Goal: Task Accomplishment & Management: Complete application form

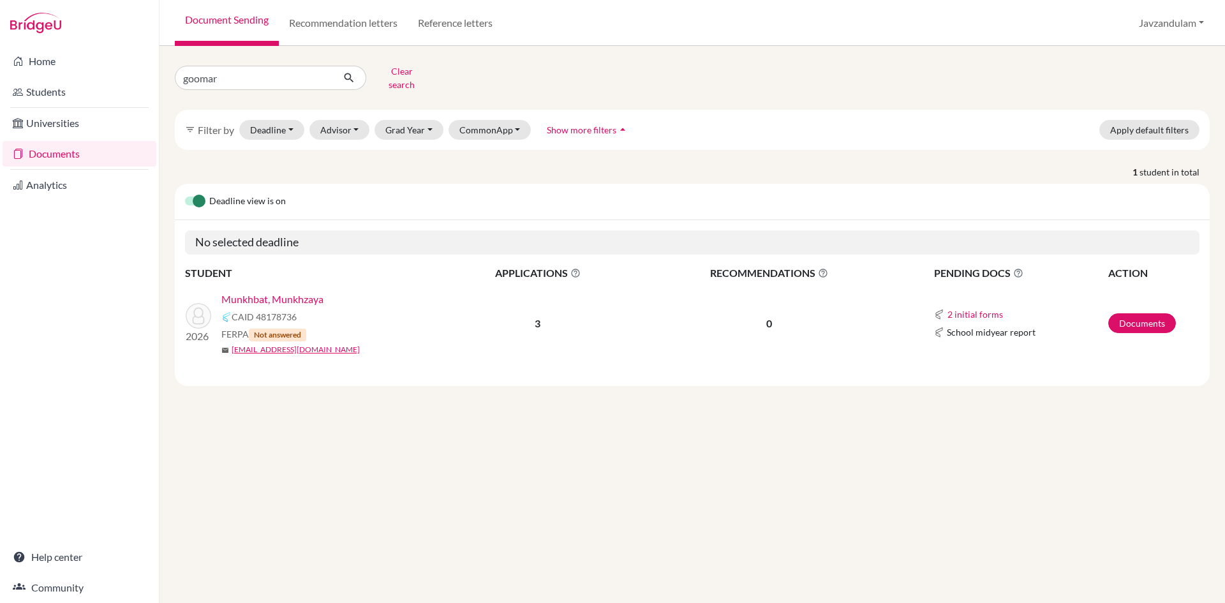
type input "goomara"
click button "submit" at bounding box center [349, 78] width 34 height 24
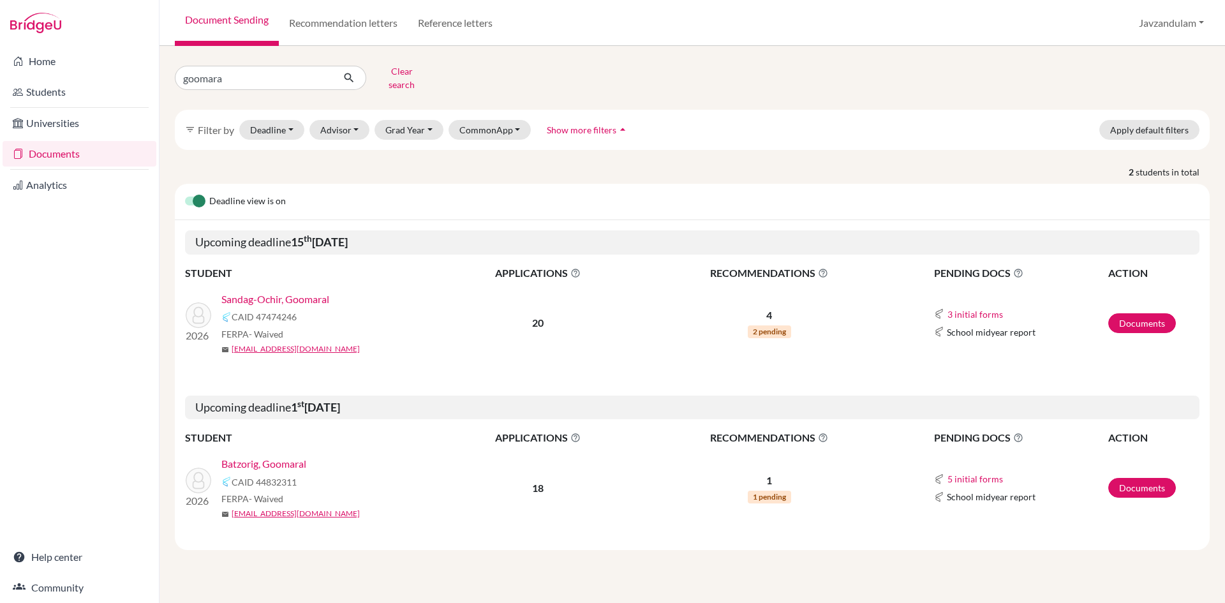
click at [283, 292] on link "Sandag-Ochir, Goomaral" at bounding box center [275, 299] width 108 height 15
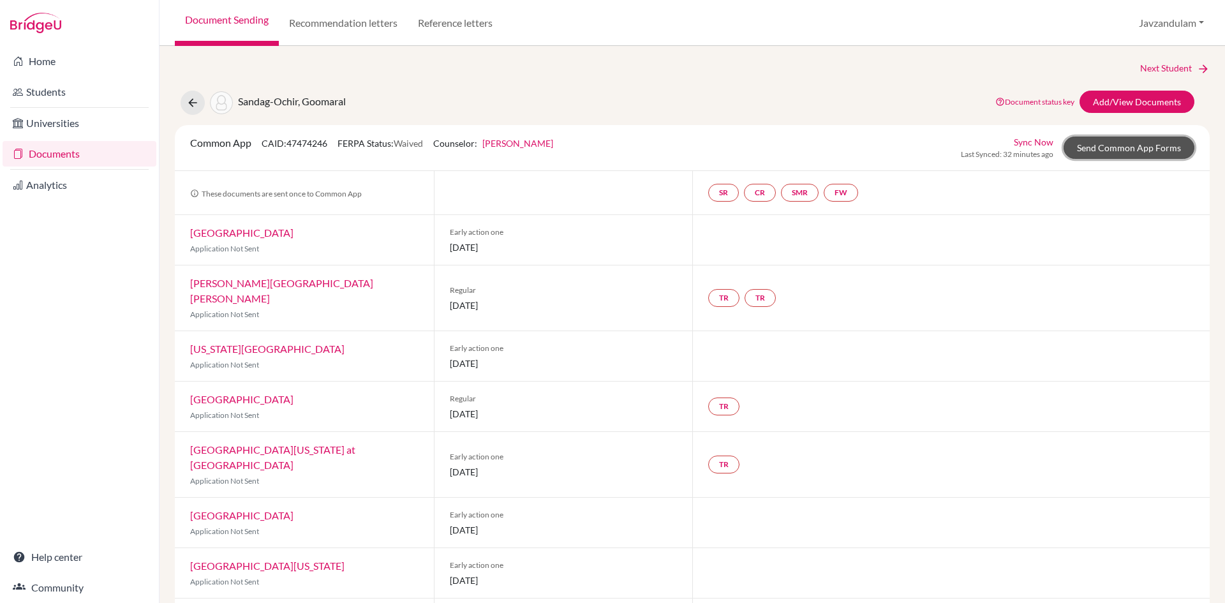
click at [1109, 144] on link "Send Common App Forms" at bounding box center [1128, 148] width 131 height 22
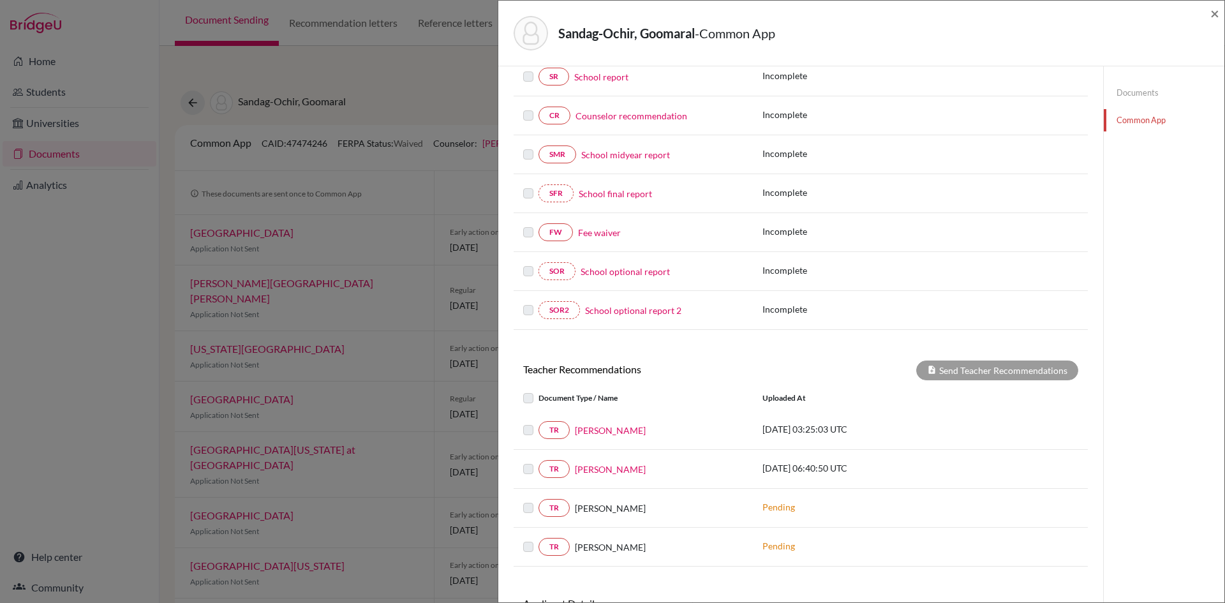
scroll to position [191, 0]
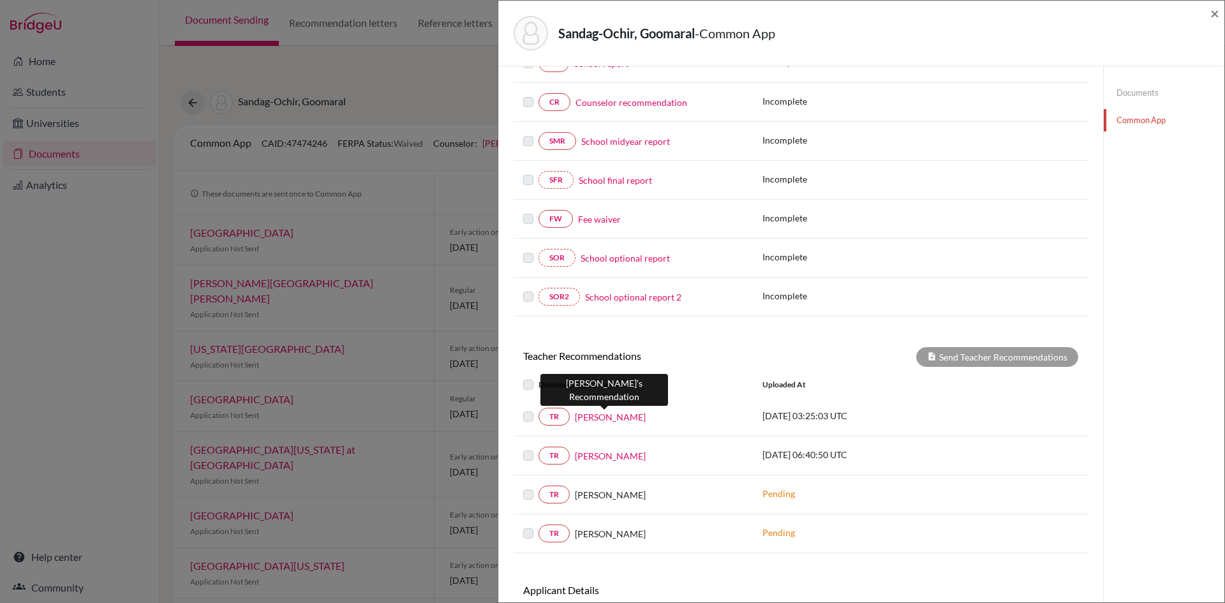
click at [599, 415] on link "[PERSON_NAME]" at bounding box center [610, 416] width 71 height 13
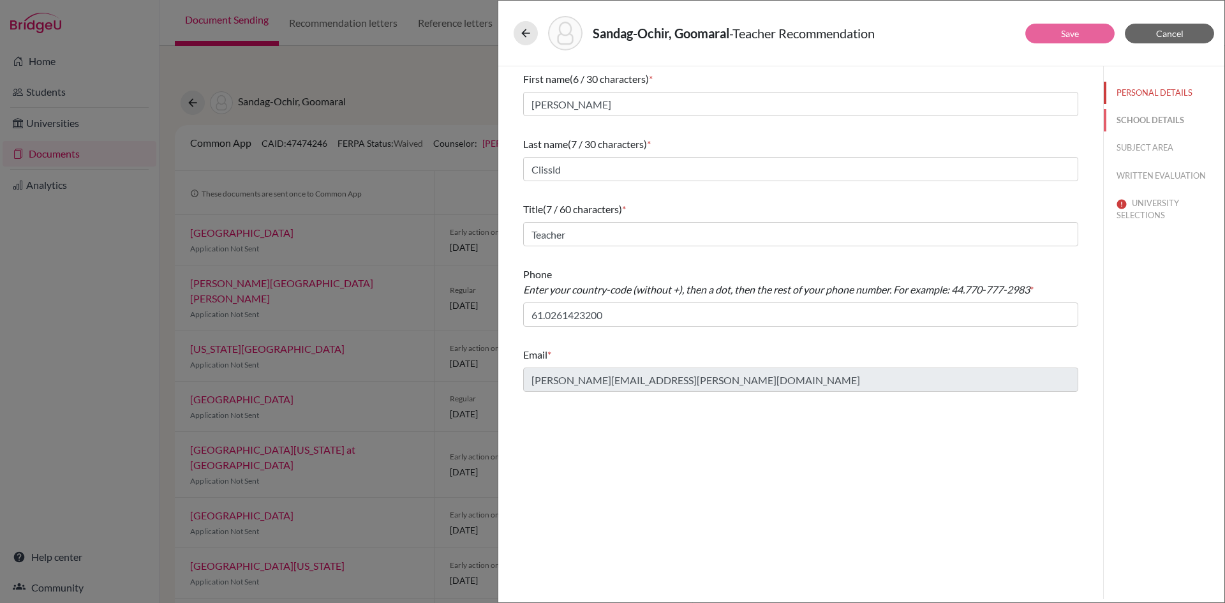
click at [1123, 117] on button "SCHOOL DETAILS" at bounding box center [1164, 120] width 121 height 22
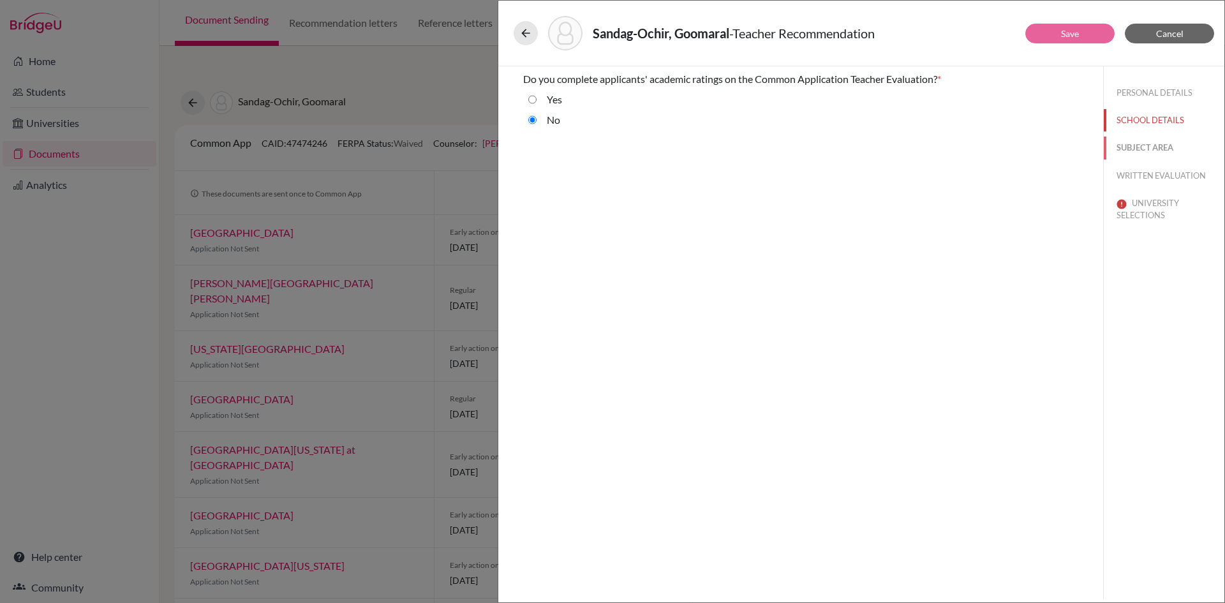
click at [1118, 143] on button "SUBJECT AREA" at bounding box center [1164, 148] width 121 height 22
select select "1"
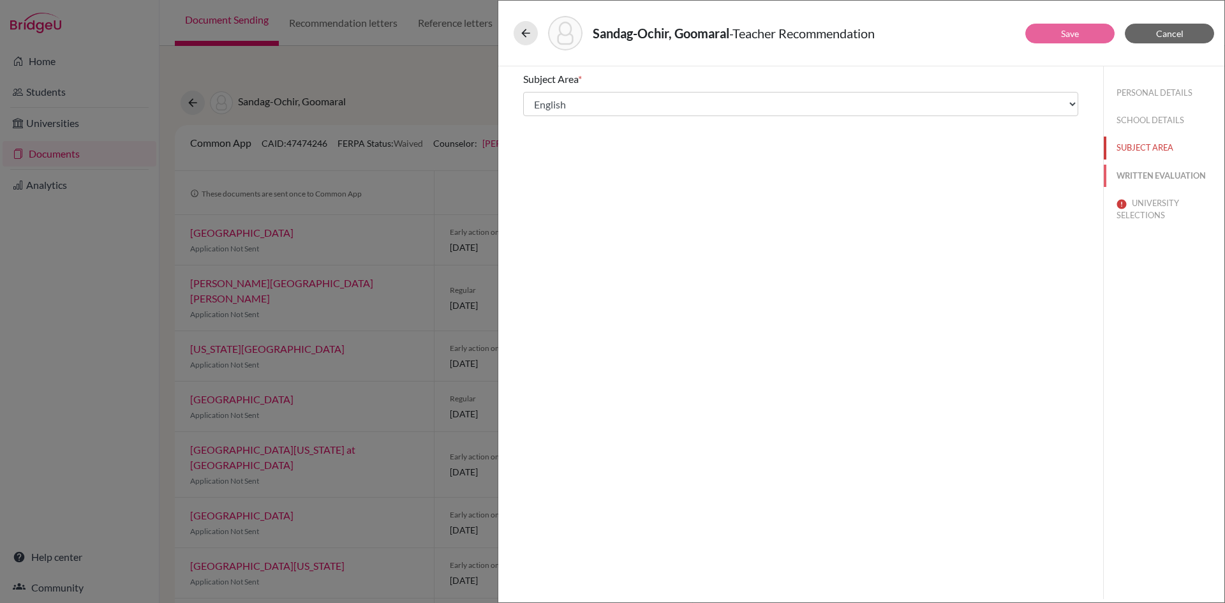
click at [1152, 172] on button "WRITTEN EVALUATION" at bounding box center [1164, 176] width 121 height 22
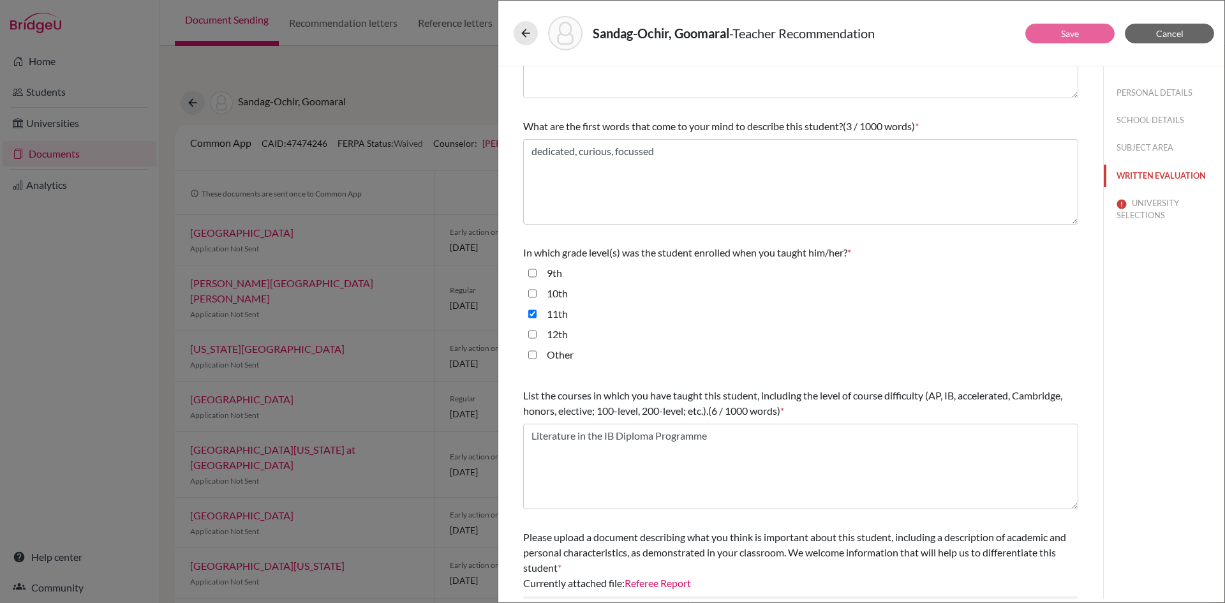
scroll to position [204, 0]
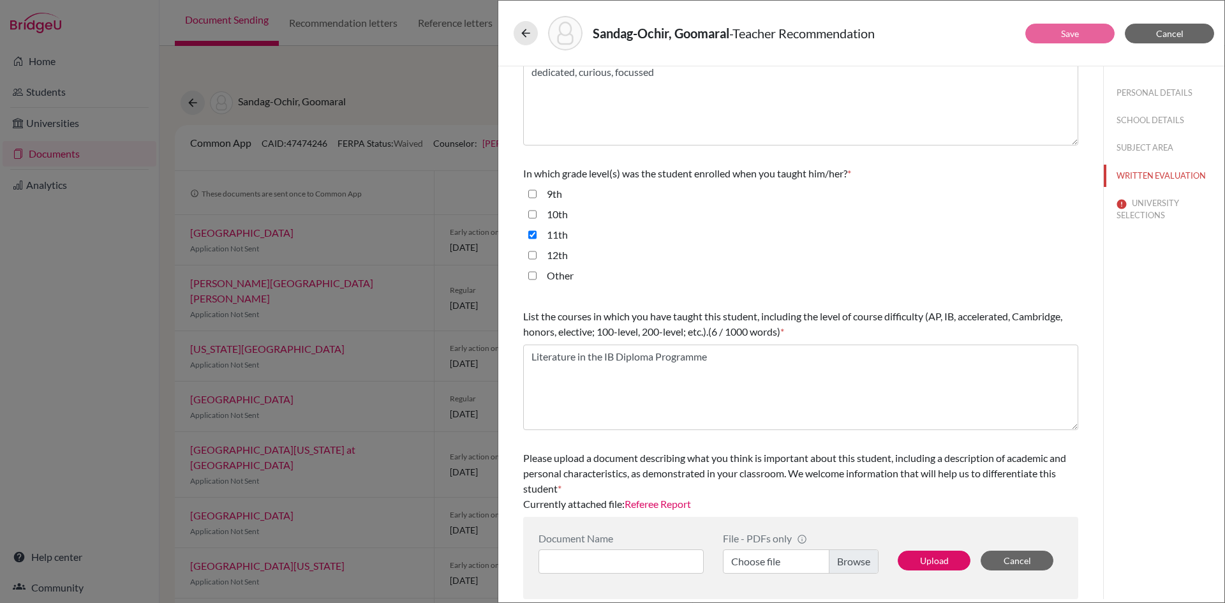
click at [670, 502] on link "Referee Report" at bounding box center [658, 504] width 66 height 12
drag, startPoint x: 1152, startPoint y: 207, endPoint x: 1101, endPoint y: 211, distance: 51.2
click at [1151, 207] on button "UNIVERSITY SELECTIONS" at bounding box center [1164, 209] width 121 height 34
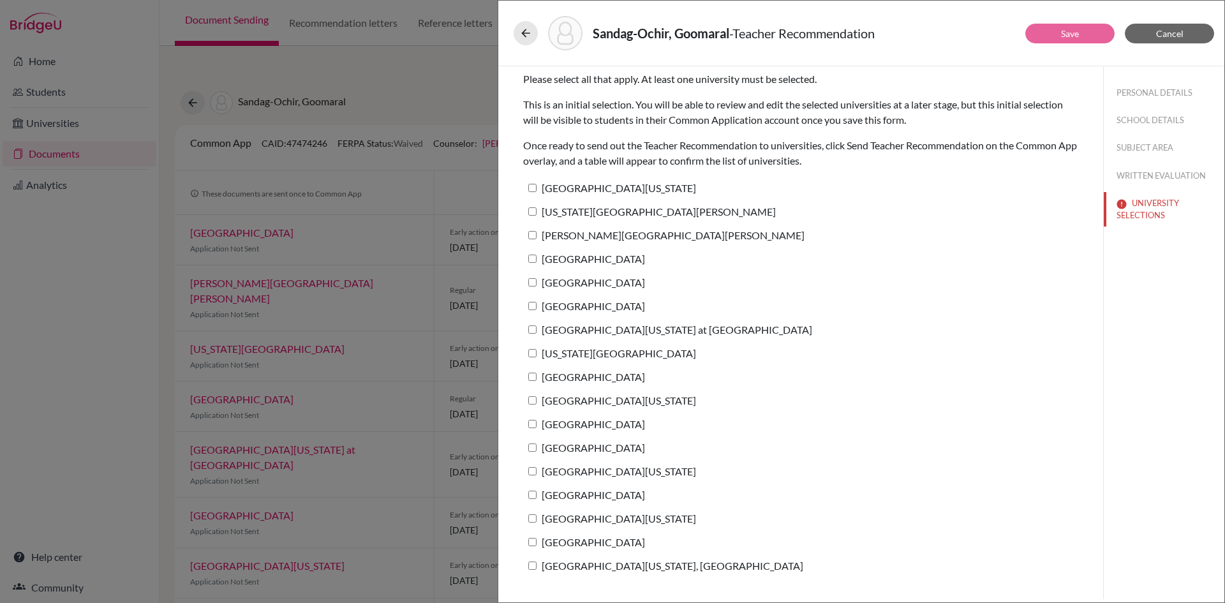
click at [557, 210] on label "[US_STATE][GEOGRAPHIC_DATA][PERSON_NAME]" at bounding box center [649, 211] width 253 height 19
click at [537, 210] on input "[US_STATE][GEOGRAPHIC_DATA][PERSON_NAME]" at bounding box center [532, 211] width 8 height 8
checkbox input "true"
click at [559, 239] on label "[PERSON_NAME][GEOGRAPHIC_DATA][PERSON_NAME]" at bounding box center [663, 235] width 281 height 19
click at [537, 239] on input "[PERSON_NAME][GEOGRAPHIC_DATA][PERSON_NAME]" at bounding box center [532, 235] width 8 height 8
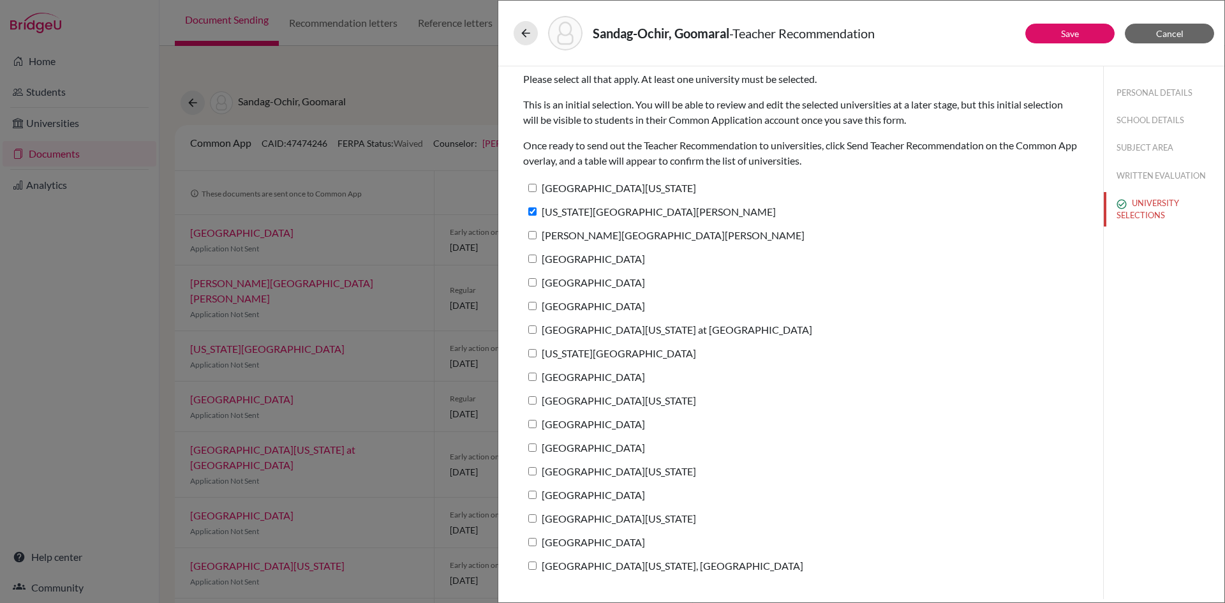
checkbox input "true"
click at [556, 261] on label "[GEOGRAPHIC_DATA]" at bounding box center [584, 258] width 122 height 19
click at [537, 261] on input "[GEOGRAPHIC_DATA]" at bounding box center [532, 259] width 8 height 8
checkbox input "true"
click at [581, 517] on label "[GEOGRAPHIC_DATA][US_STATE]" at bounding box center [609, 518] width 173 height 19
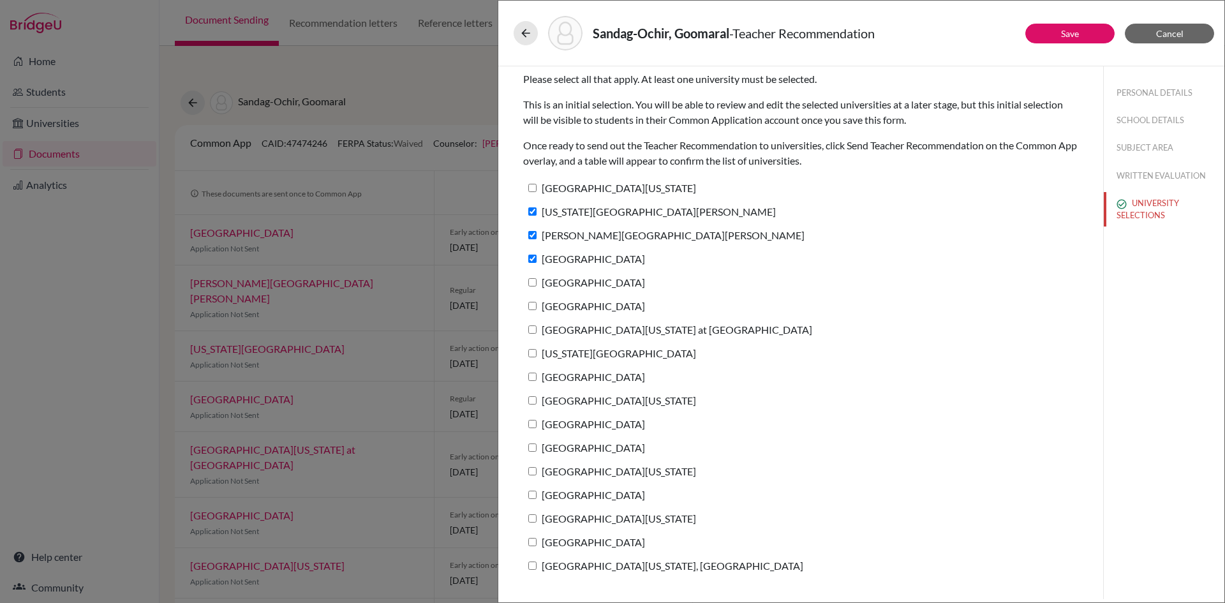
click at [537, 517] on input "[GEOGRAPHIC_DATA][US_STATE]" at bounding box center [532, 518] width 8 height 8
checkbox input "true"
click at [568, 494] on label "[GEOGRAPHIC_DATA]" at bounding box center [584, 494] width 122 height 19
click at [537, 494] on input "[GEOGRAPHIC_DATA]" at bounding box center [532, 495] width 8 height 8
checkbox input "true"
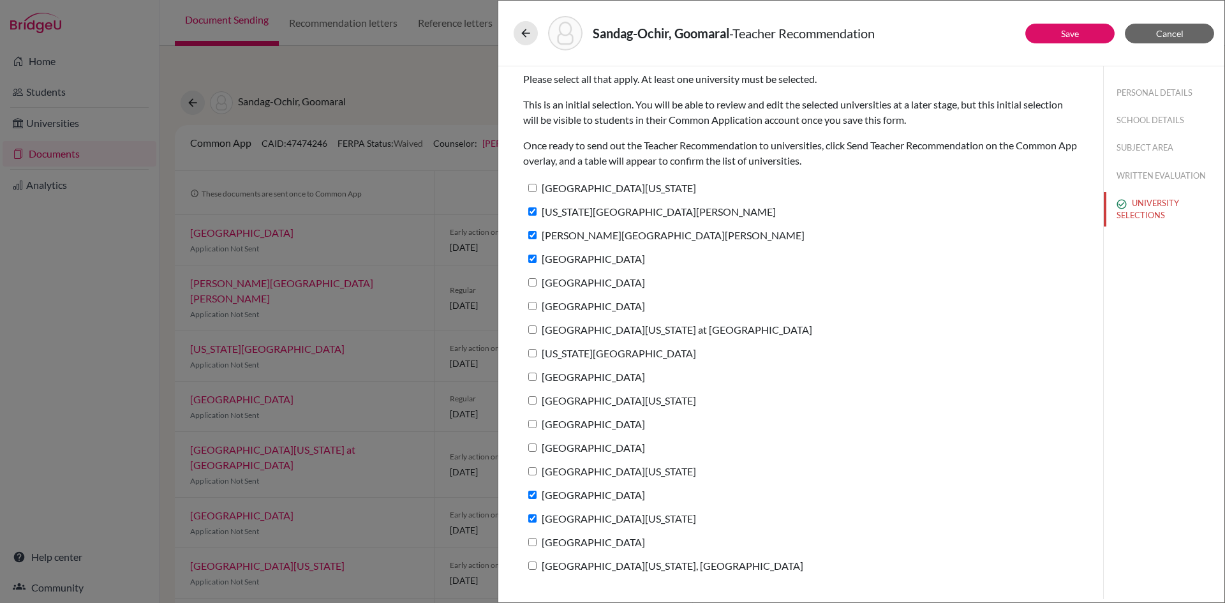
click at [554, 549] on label "[GEOGRAPHIC_DATA]" at bounding box center [584, 542] width 122 height 19
click at [537, 546] on input "[GEOGRAPHIC_DATA]" at bounding box center [532, 542] width 8 height 8
checkbox input "true"
click at [1071, 32] on link "Save" at bounding box center [1070, 33] width 18 height 11
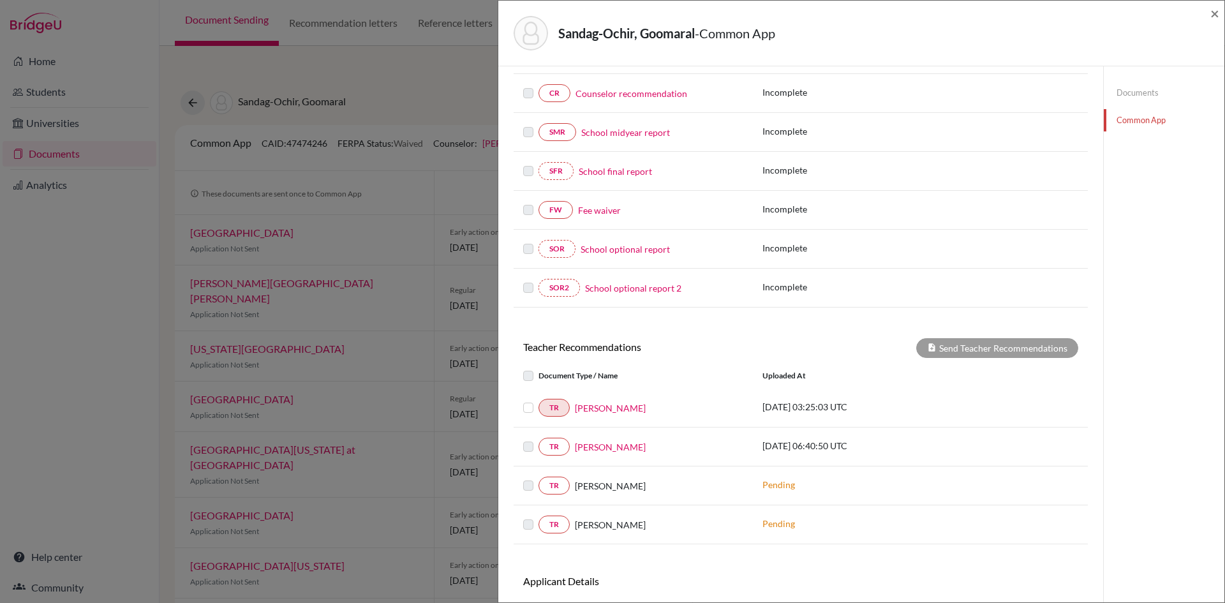
scroll to position [279, 0]
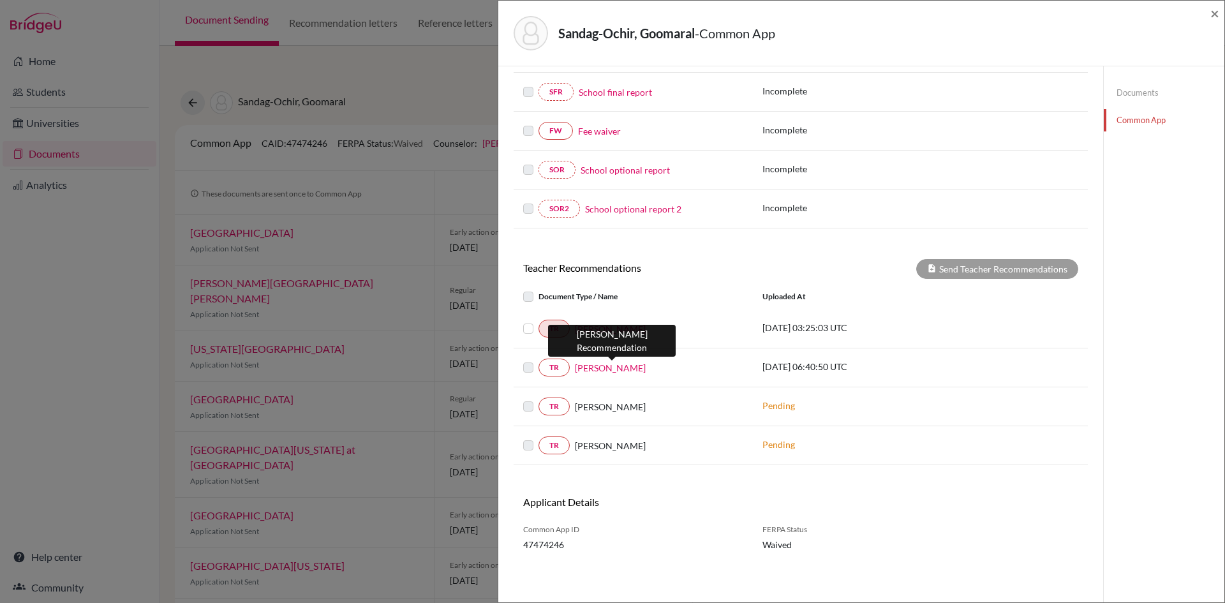
click at [596, 369] on link "[PERSON_NAME]" at bounding box center [610, 367] width 71 height 13
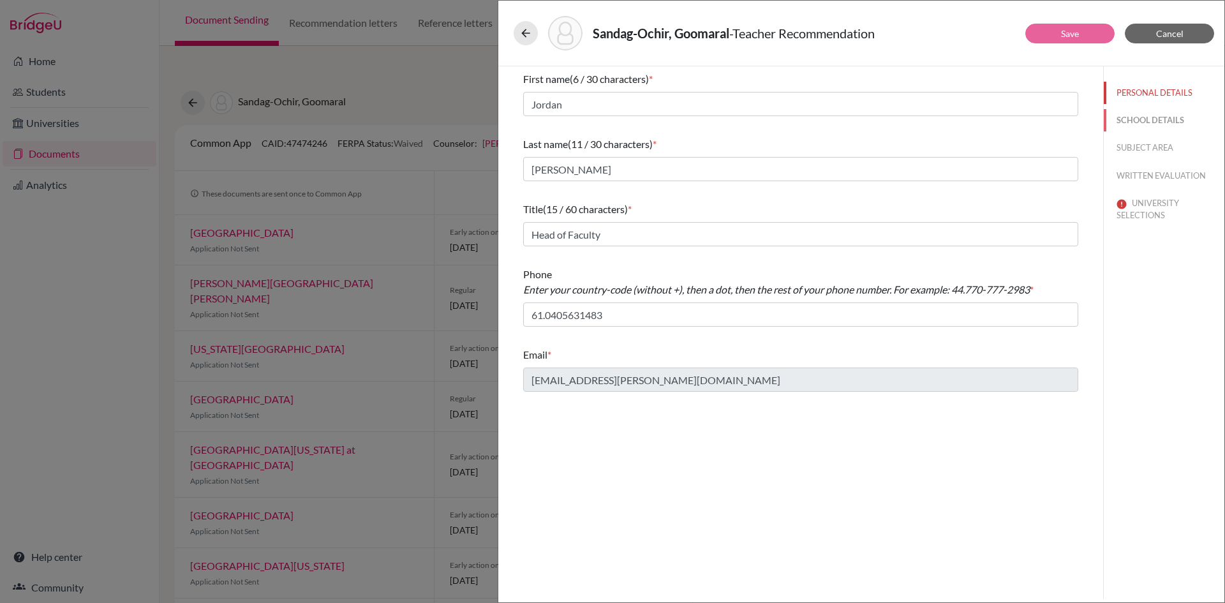
click at [1150, 117] on button "SCHOOL DETAILS" at bounding box center [1164, 120] width 121 height 22
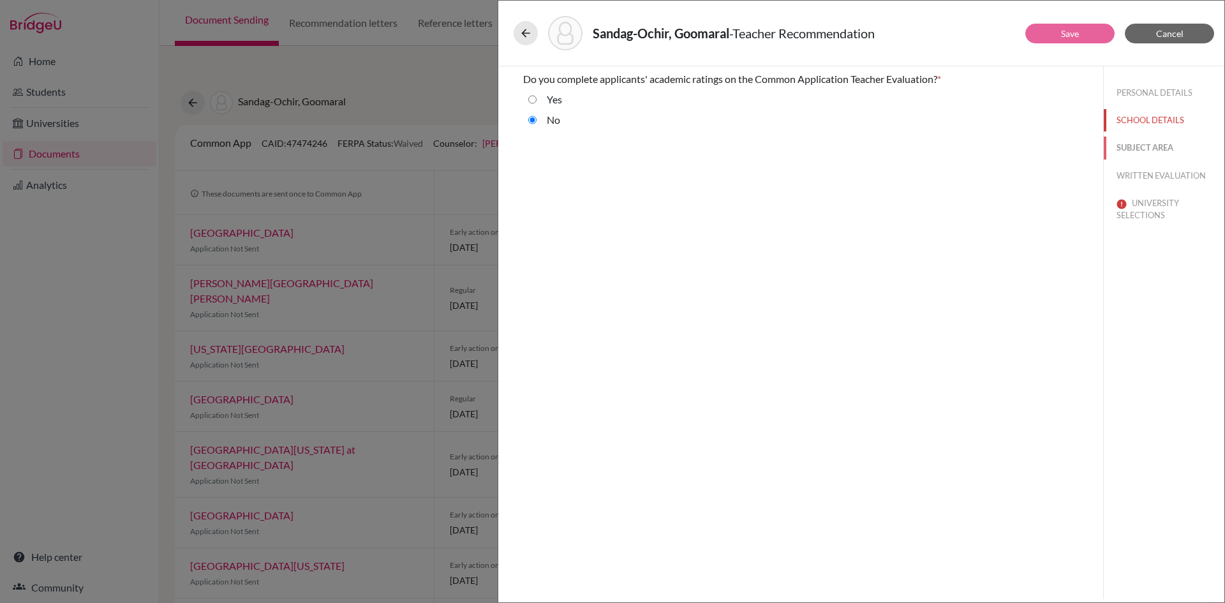
click at [1160, 152] on button "SUBJECT AREA" at bounding box center [1164, 148] width 121 height 22
select select "2"
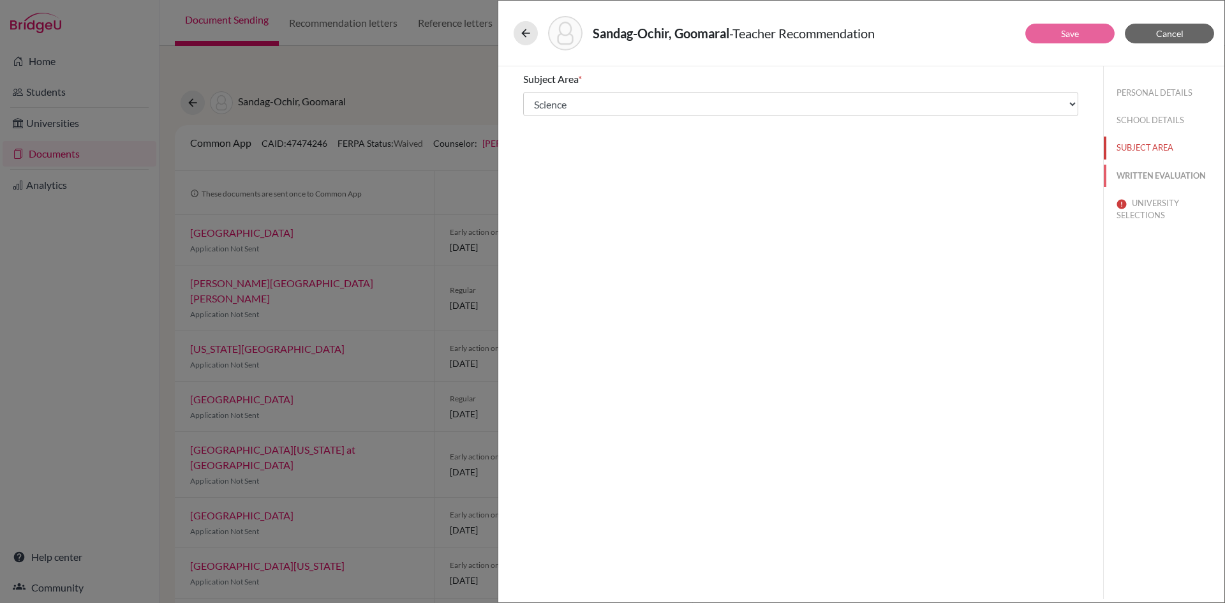
click at [1155, 177] on button "WRITTEN EVALUATION" at bounding box center [1164, 176] width 121 height 22
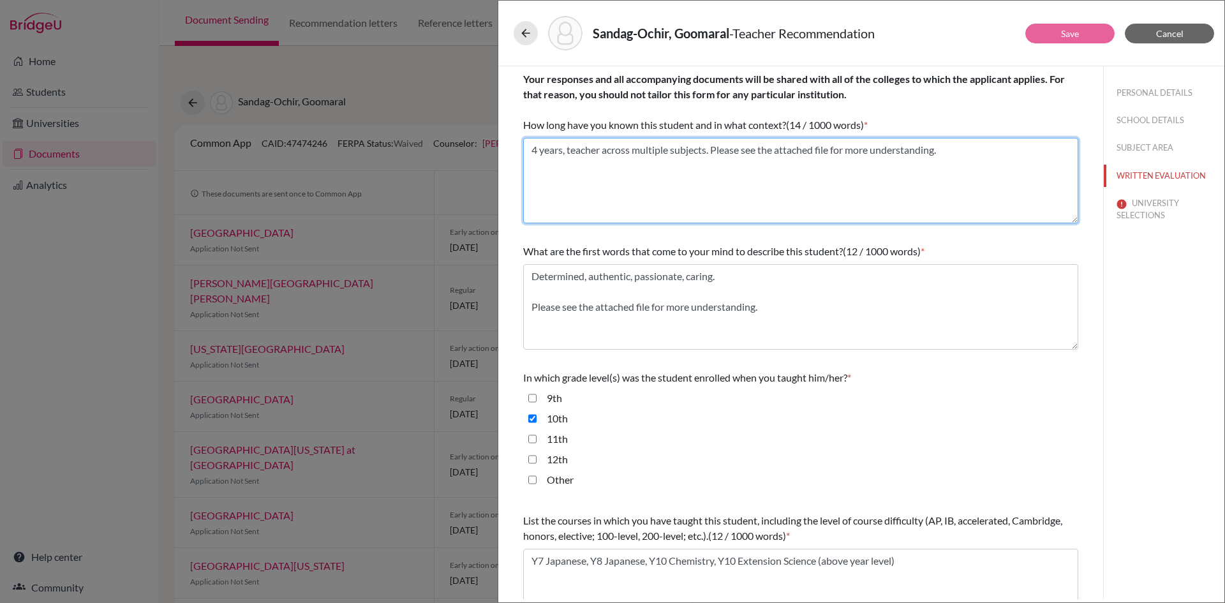
drag, startPoint x: 942, startPoint y: 151, endPoint x: 792, endPoint y: 158, distance: 150.7
click at [792, 158] on textarea "4 years, teacher across multiple subjects. Please see the attached file for mor…" at bounding box center [800, 180] width 555 height 85
click at [808, 161] on textarea "4 years, teacher across multiple subjects. Please see the attached file for mor…" at bounding box center [800, 180] width 555 height 85
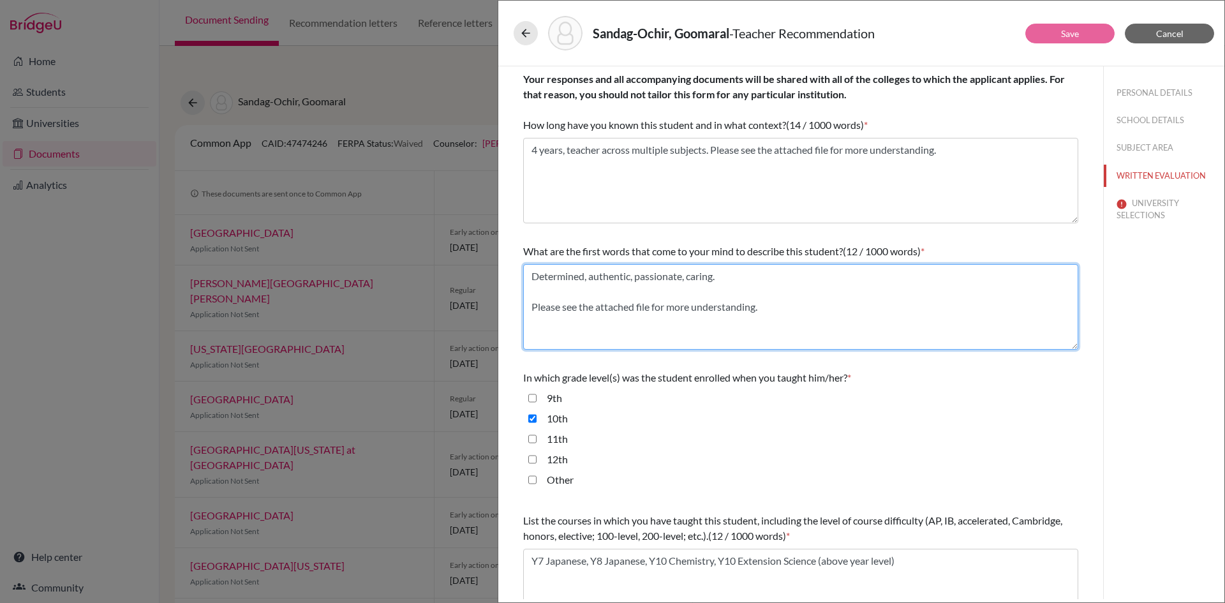
drag, startPoint x: 720, startPoint y: 281, endPoint x: 638, endPoint y: 276, distance: 81.8
click at [639, 276] on textarea "Determined, authentic, passionate, caring. Please see the attached file for mor…" at bounding box center [800, 306] width 555 height 85
click at [676, 287] on textarea "Determined, authentic, passionate, caring. Please see the attached file for mor…" at bounding box center [800, 306] width 555 height 85
type textarea "Determined, authentic, passionate, caring. Please see the attached file for mor…"
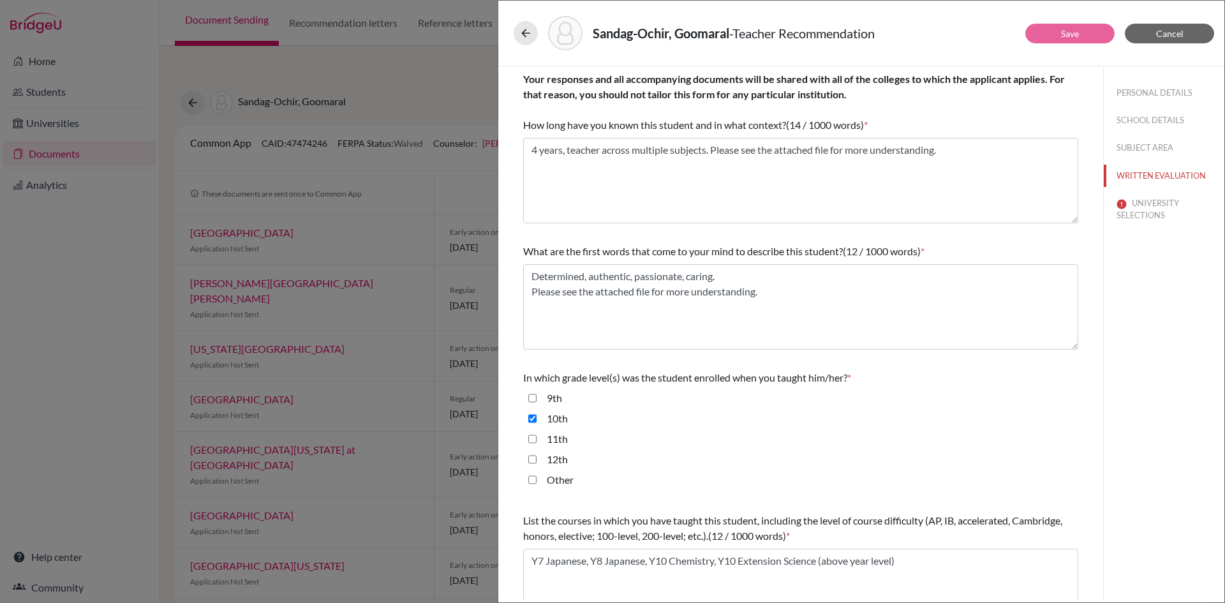
click at [534, 398] on input "9th" at bounding box center [532, 397] width 8 height 15
checkbox input "true"
click at [534, 438] on input "11th" at bounding box center [532, 438] width 8 height 15
checkbox input "true"
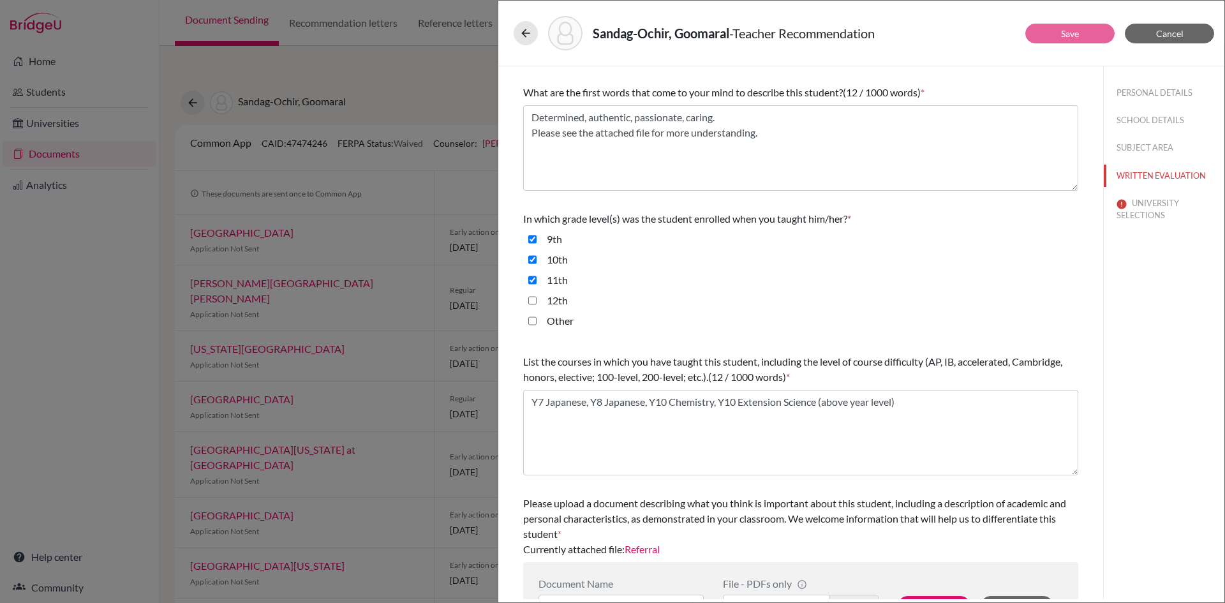
scroll to position [204, 0]
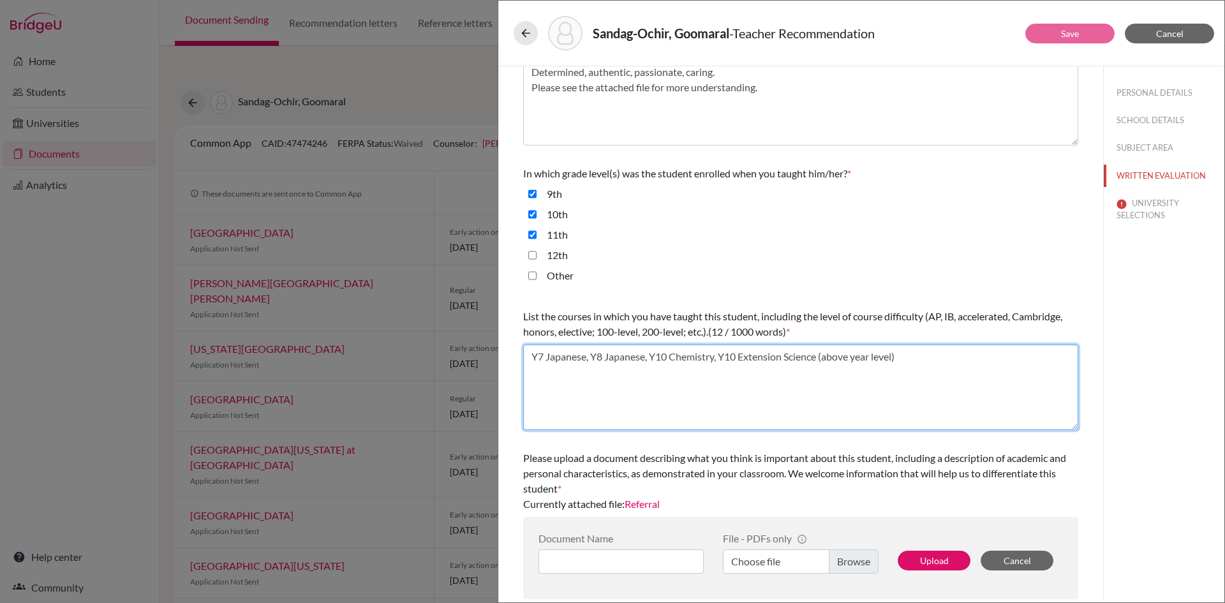
drag, startPoint x: 902, startPoint y: 358, endPoint x: 743, endPoint y: 366, distance: 159.7
click at [743, 366] on textarea "Y7 Japanese, Y8 Japanese, Y10 Chemistry, Y10 Extension Science (above year leve…" at bounding box center [800, 386] width 555 height 85
click at [741, 374] on textarea "Y7 Japanese, Y8 Japanese, Y10 Chemistry, Y10 Extension Science (above year leve…" at bounding box center [800, 386] width 555 height 85
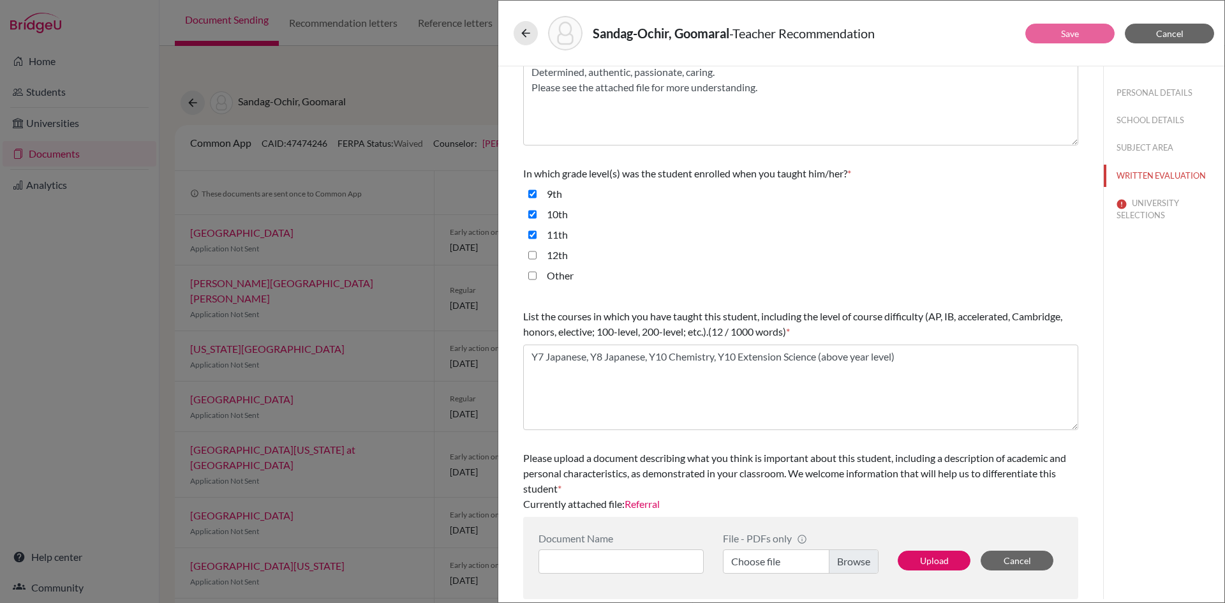
click at [652, 507] on link "Referral" at bounding box center [642, 504] width 35 height 12
drag, startPoint x: 1130, startPoint y: 209, endPoint x: 1108, endPoint y: 208, distance: 22.4
click at [1130, 209] on button "UNIVERSITY SELECTIONS" at bounding box center [1164, 209] width 121 height 34
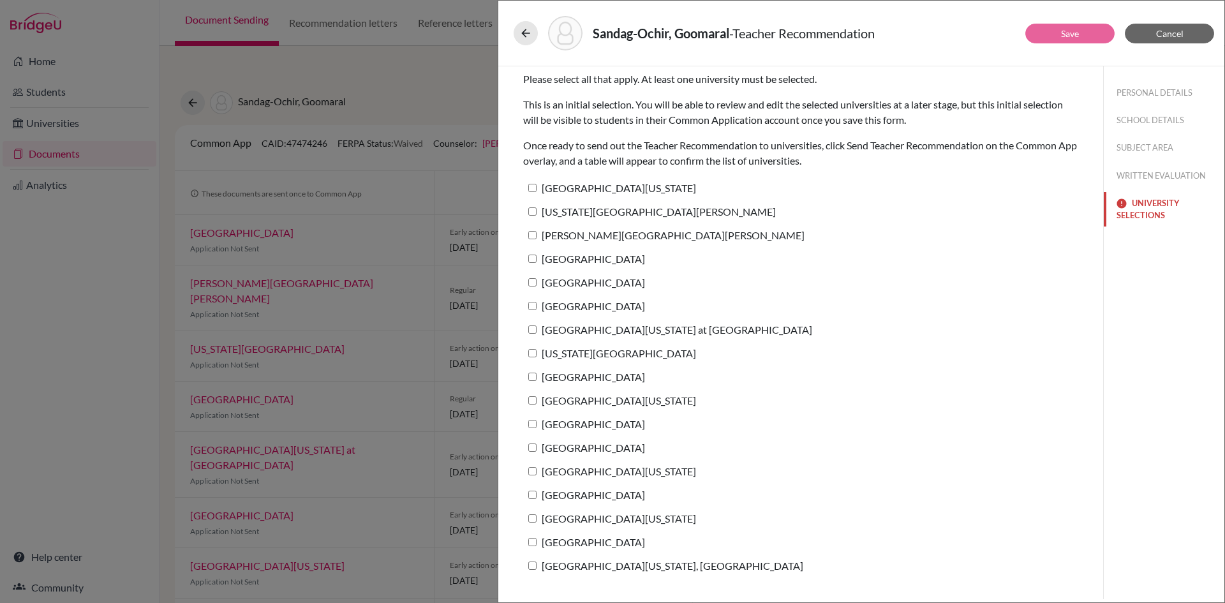
scroll to position [0, 0]
click at [543, 189] on label "[GEOGRAPHIC_DATA][US_STATE]" at bounding box center [609, 188] width 173 height 19
click at [537, 189] on input "[GEOGRAPHIC_DATA][US_STATE]" at bounding box center [532, 188] width 8 height 8
checkbox input "true"
click at [545, 202] on label "[US_STATE][GEOGRAPHIC_DATA][PERSON_NAME]" at bounding box center [649, 211] width 253 height 19
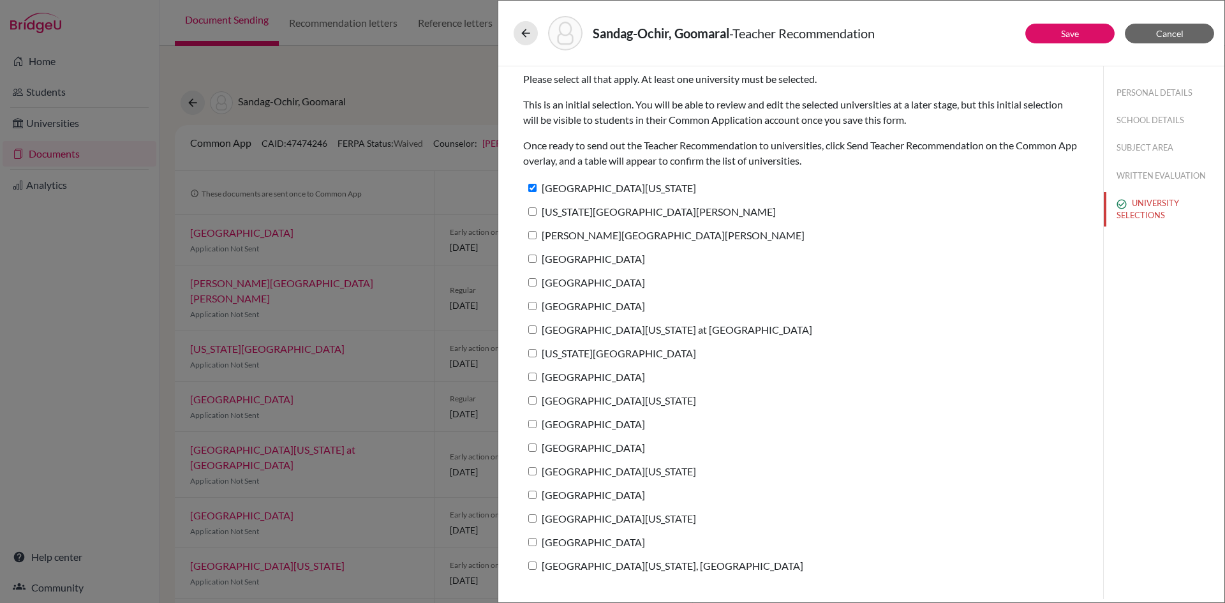
click at [537, 207] on input "[US_STATE][GEOGRAPHIC_DATA][PERSON_NAME]" at bounding box center [532, 211] width 8 height 8
checkbox input "true"
click at [549, 241] on label "[PERSON_NAME][GEOGRAPHIC_DATA][PERSON_NAME]" at bounding box center [663, 235] width 281 height 19
click at [537, 239] on input "[PERSON_NAME][GEOGRAPHIC_DATA][PERSON_NAME]" at bounding box center [532, 235] width 8 height 8
checkbox input "true"
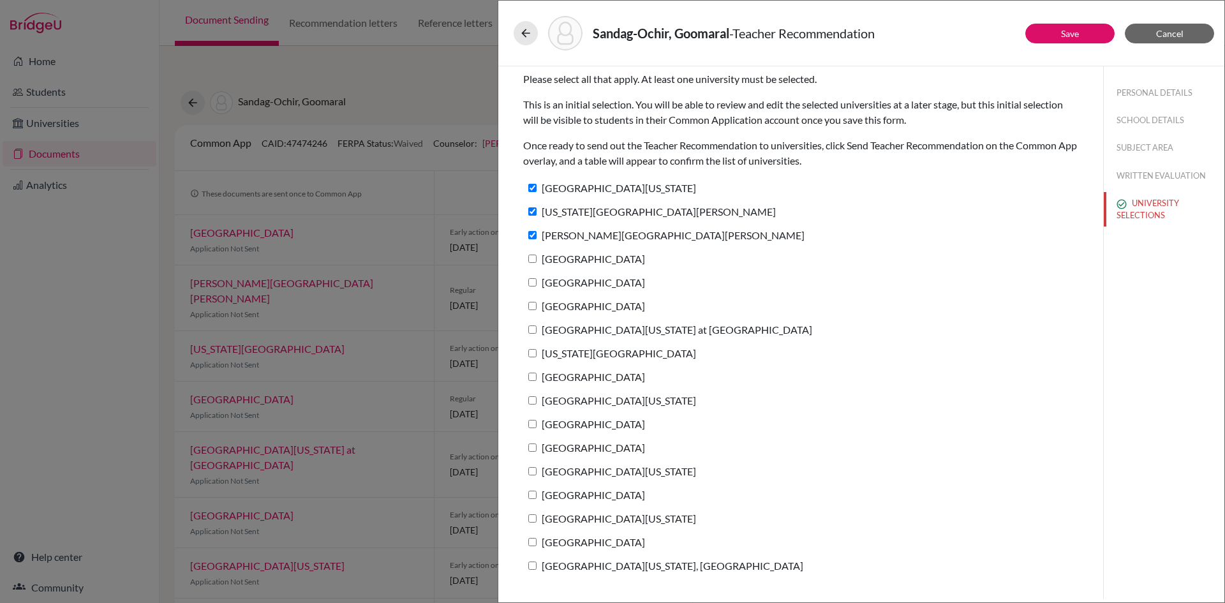
click at [549, 262] on label "[GEOGRAPHIC_DATA]" at bounding box center [584, 258] width 122 height 19
click at [537, 262] on input "[GEOGRAPHIC_DATA]" at bounding box center [532, 259] width 8 height 8
checkbox input "true"
click at [549, 283] on label "[GEOGRAPHIC_DATA]" at bounding box center [584, 282] width 122 height 19
click at [537, 283] on input "[GEOGRAPHIC_DATA]" at bounding box center [532, 282] width 8 height 8
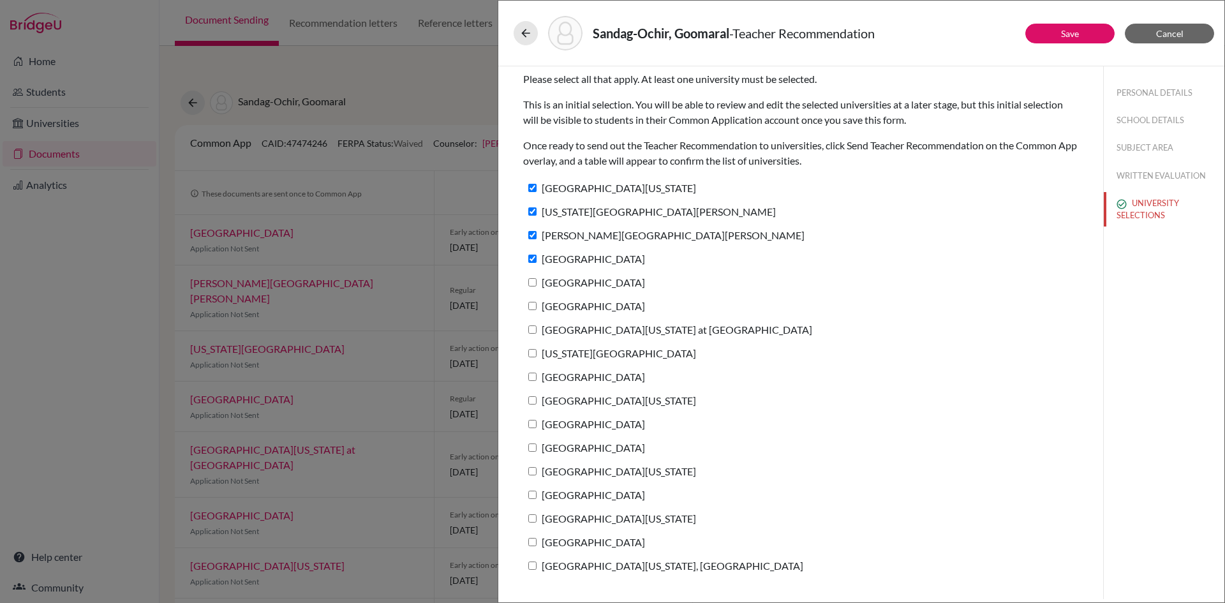
checkbox input "true"
click at [549, 302] on label "[GEOGRAPHIC_DATA]" at bounding box center [584, 306] width 122 height 19
click at [537, 302] on input "[GEOGRAPHIC_DATA]" at bounding box center [532, 306] width 8 height 8
checkbox input "true"
click at [552, 333] on label "[GEOGRAPHIC_DATA][US_STATE] at [GEOGRAPHIC_DATA]" at bounding box center [667, 329] width 289 height 19
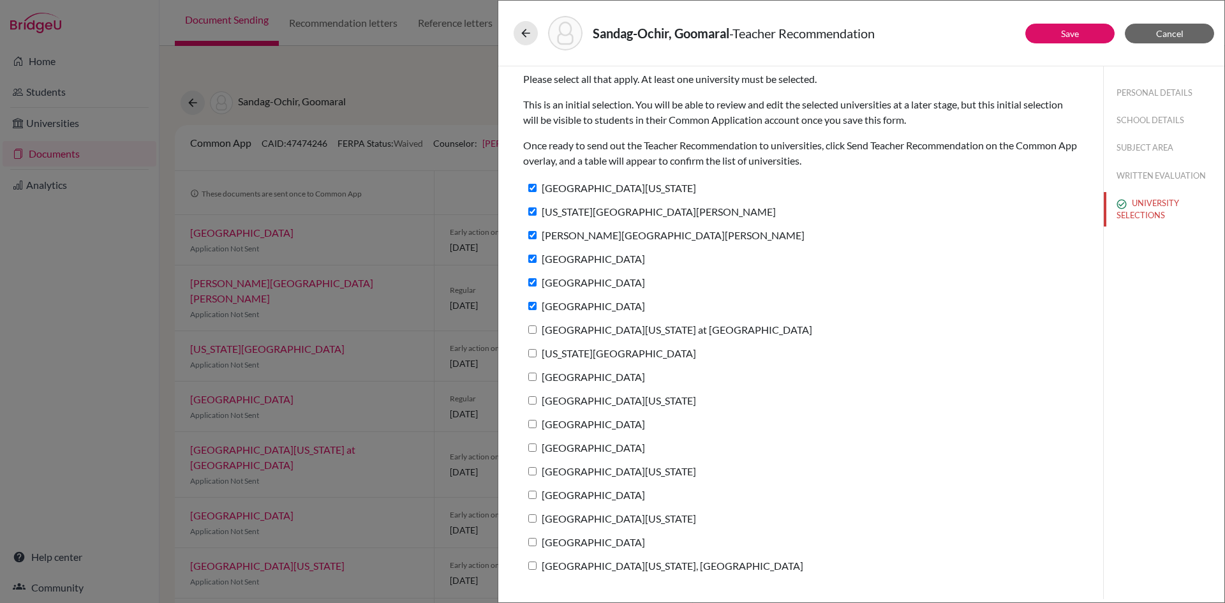
click at [537, 333] on input "[GEOGRAPHIC_DATA][US_STATE] at [GEOGRAPHIC_DATA]" at bounding box center [532, 329] width 8 height 8
checkbox input "true"
click at [557, 353] on label "[US_STATE][GEOGRAPHIC_DATA]" at bounding box center [609, 353] width 173 height 19
click at [537, 353] on input "[US_STATE][GEOGRAPHIC_DATA]" at bounding box center [532, 353] width 8 height 8
checkbox input "true"
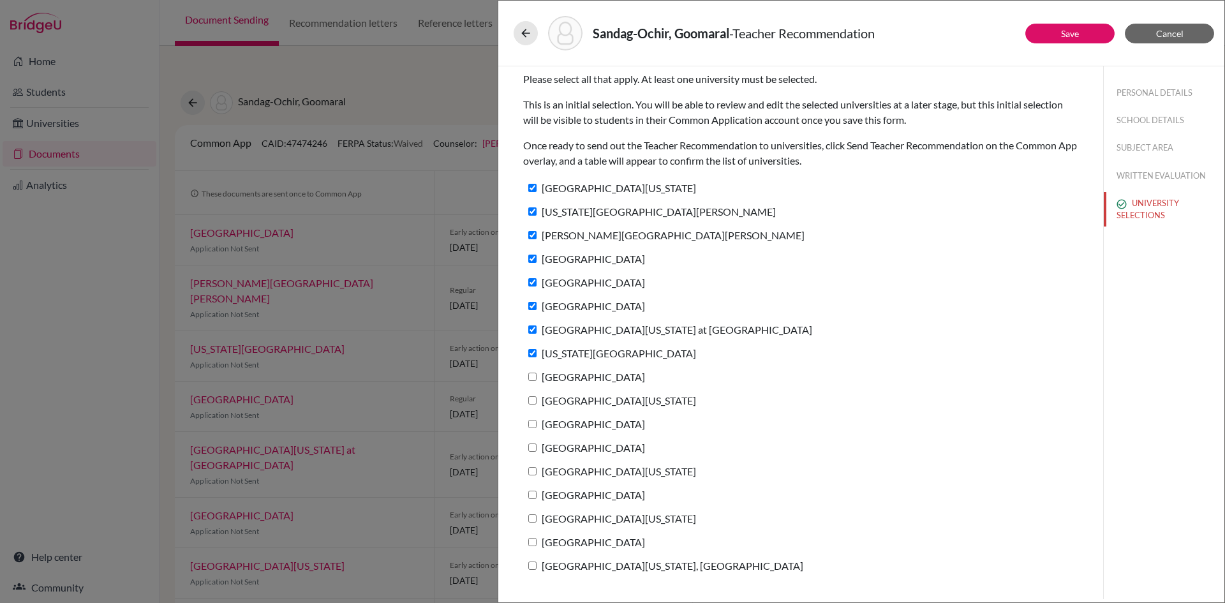
click at [557, 381] on label "[GEOGRAPHIC_DATA]" at bounding box center [584, 376] width 122 height 19
click at [537, 381] on input "[GEOGRAPHIC_DATA]" at bounding box center [532, 377] width 8 height 8
checkbox input "true"
click at [556, 410] on div "[GEOGRAPHIC_DATA][US_STATE]" at bounding box center [800, 403] width 555 height 24
click at [564, 402] on label "[GEOGRAPHIC_DATA][US_STATE]" at bounding box center [609, 400] width 173 height 19
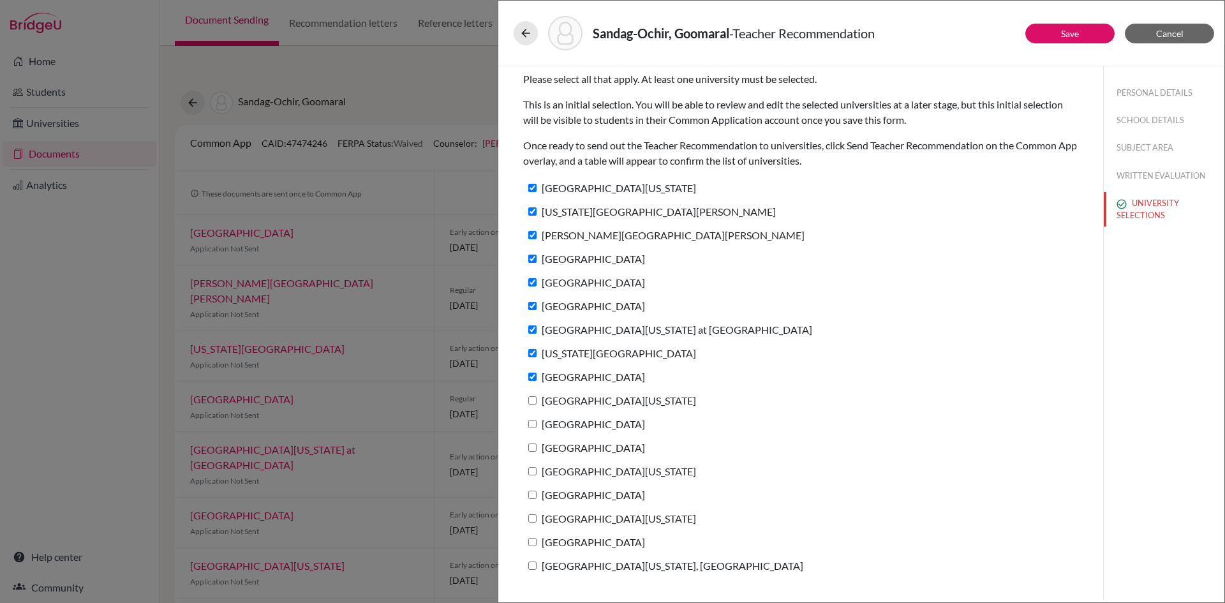
click at [537, 402] on input "[GEOGRAPHIC_DATA][US_STATE]" at bounding box center [532, 400] width 8 height 8
checkbox input "true"
click at [561, 423] on label "[GEOGRAPHIC_DATA]" at bounding box center [584, 424] width 122 height 19
click at [537, 423] on input "[GEOGRAPHIC_DATA]" at bounding box center [532, 424] width 8 height 8
checkbox input "true"
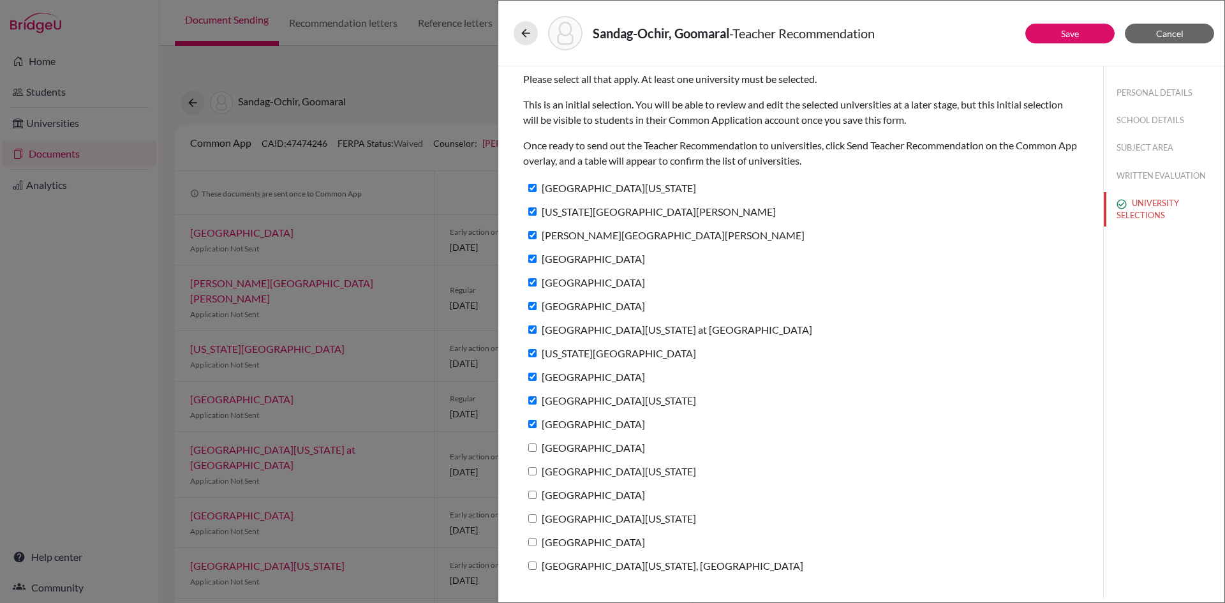
click at [562, 441] on label "[GEOGRAPHIC_DATA]" at bounding box center [584, 447] width 122 height 19
click at [537, 443] on input "[GEOGRAPHIC_DATA]" at bounding box center [532, 447] width 8 height 8
checkbox input "true"
click at [559, 469] on label "[GEOGRAPHIC_DATA][US_STATE]" at bounding box center [609, 471] width 173 height 19
click at [537, 469] on input "[GEOGRAPHIC_DATA][US_STATE]" at bounding box center [532, 471] width 8 height 8
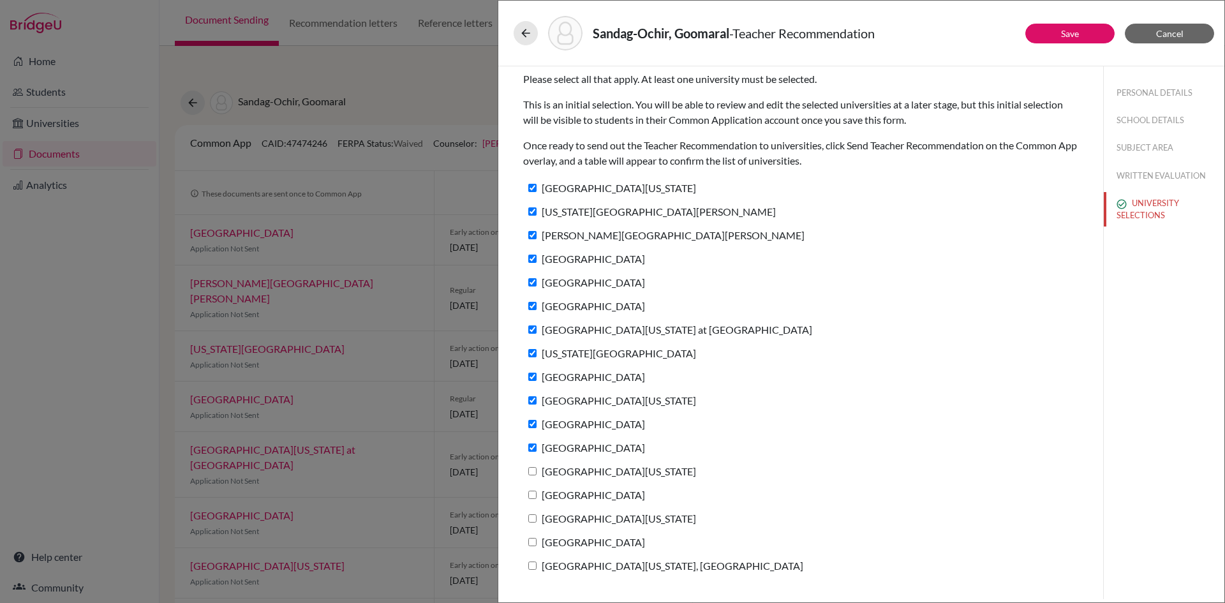
checkbox input "true"
click at [554, 492] on label "[GEOGRAPHIC_DATA]" at bounding box center [584, 494] width 122 height 19
click at [537, 492] on input "[GEOGRAPHIC_DATA]" at bounding box center [532, 495] width 8 height 8
checkbox input "true"
click at [1159, 177] on button "WRITTEN EVALUATION" at bounding box center [1164, 176] width 121 height 22
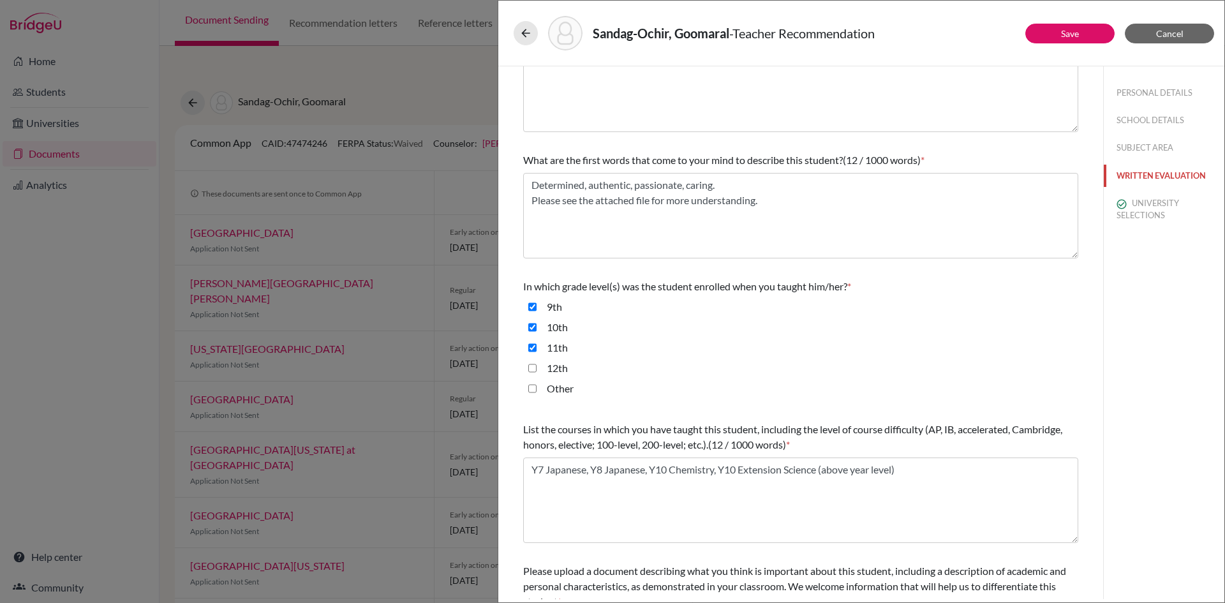
scroll to position [204, 0]
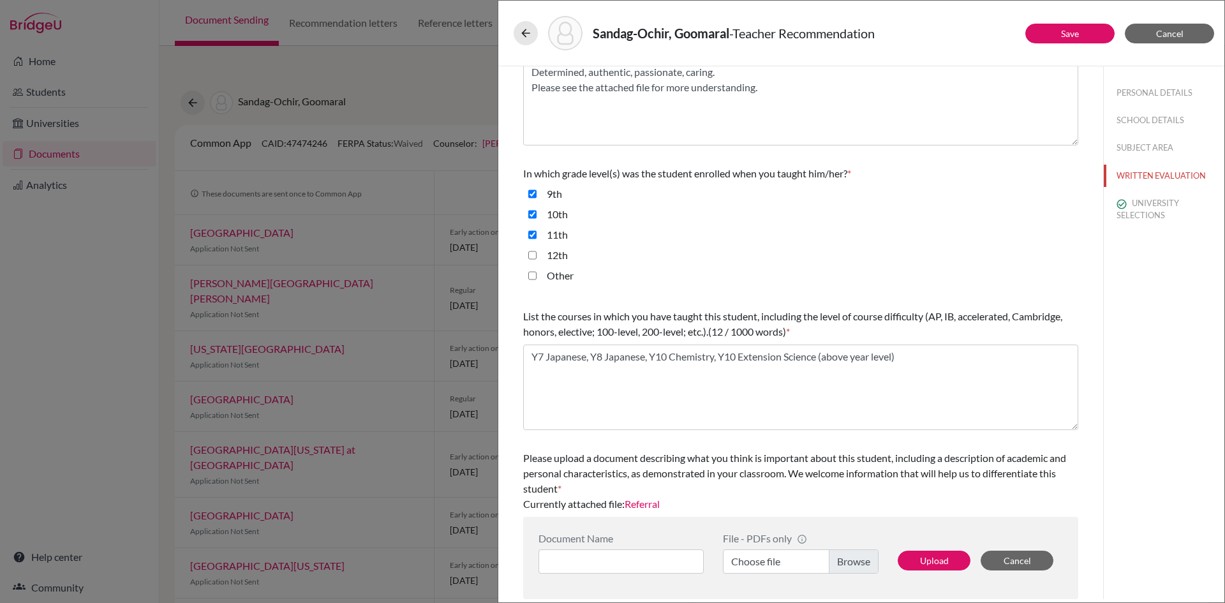
click at [655, 505] on link "Referral" at bounding box center [642, 504] width 35 height 12
click at [1155, 35] on button "Cancel" at bounding box center [1169, 34] width 89 height 20
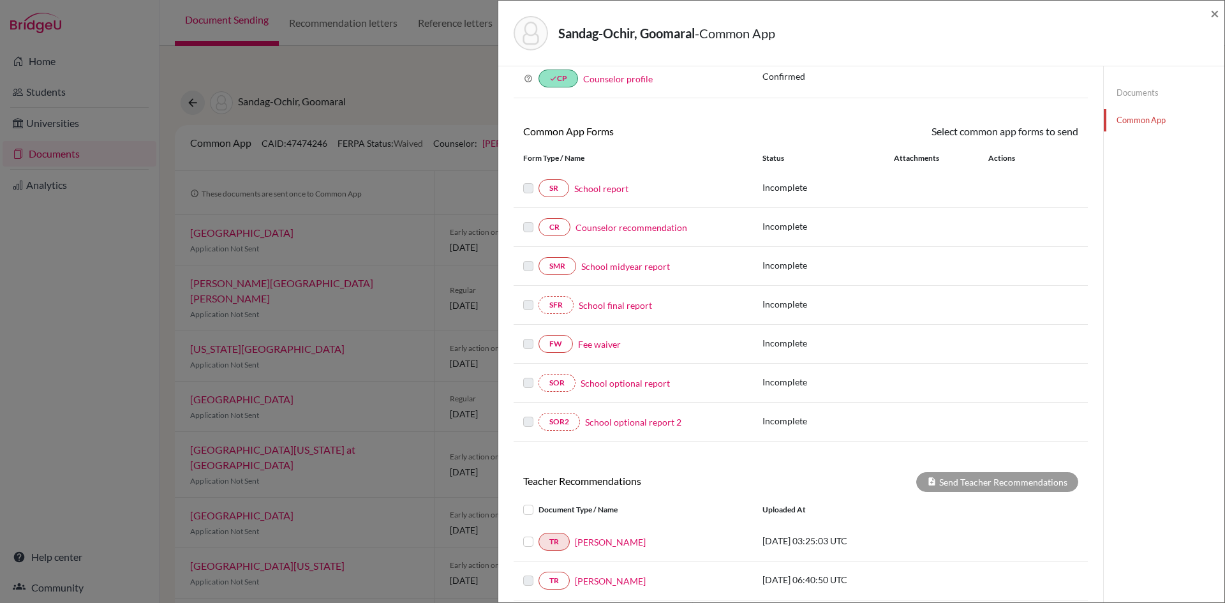
scroll to position [128, 0]
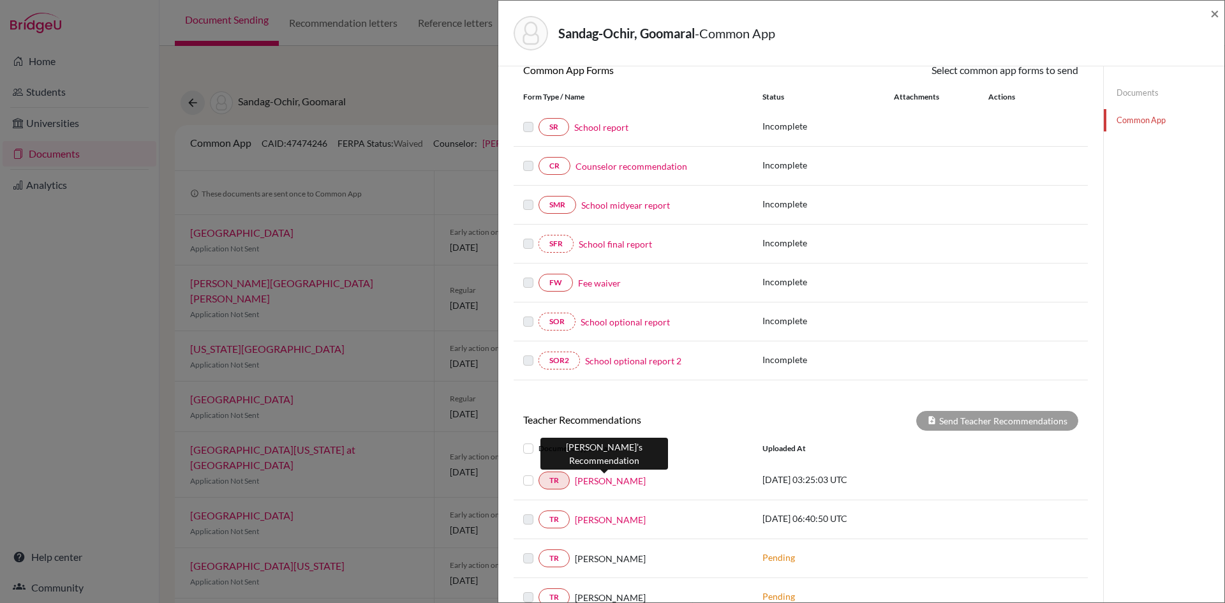
click at [599, 481] on link "[PERSON_NAME]" at bounding box center [610, 480] width 71 height 13
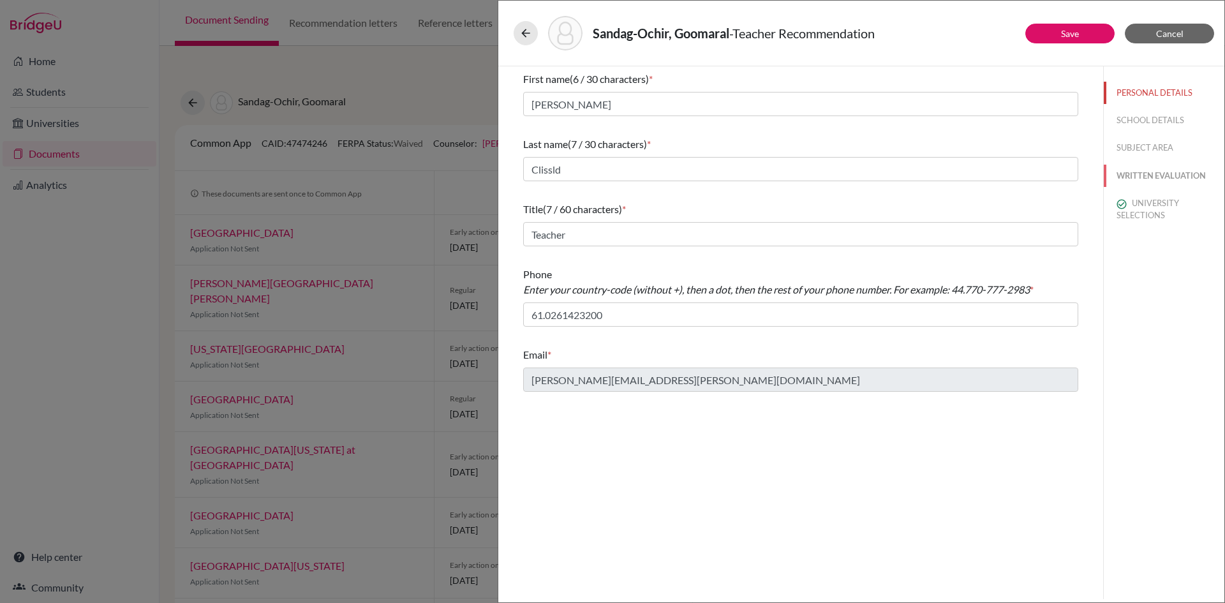
click at [1145, 174] on button "WRITTEN EVALUATION" at bounding box center [1164, 176] width 121 height 22
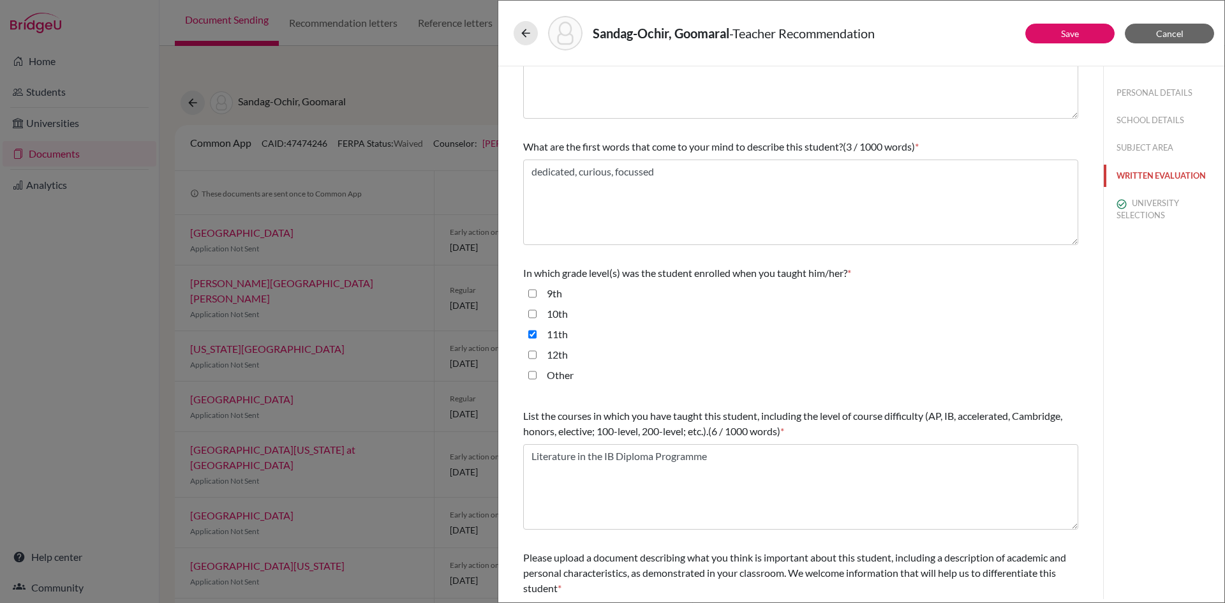
scroll to position [204, 0]
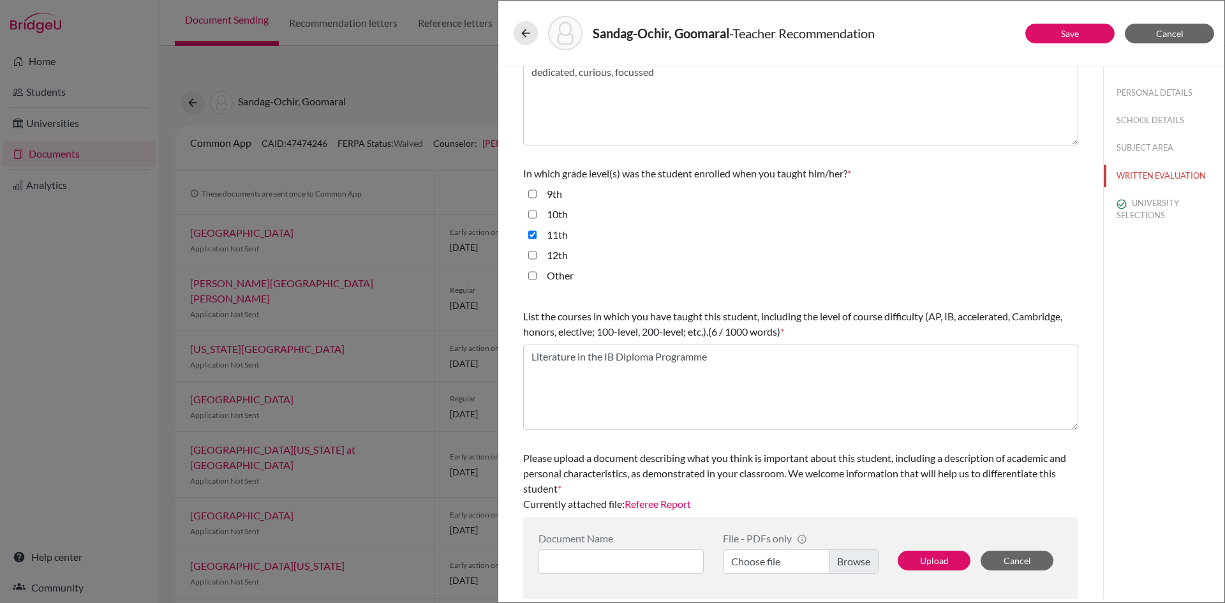
click at [678, 507] on link "Referee Report" at bounding box center [658, 504] width 66 height 12
click at [1162, 33] on span "Cancel" at bounding box center [1169, 33] width 27 height 11
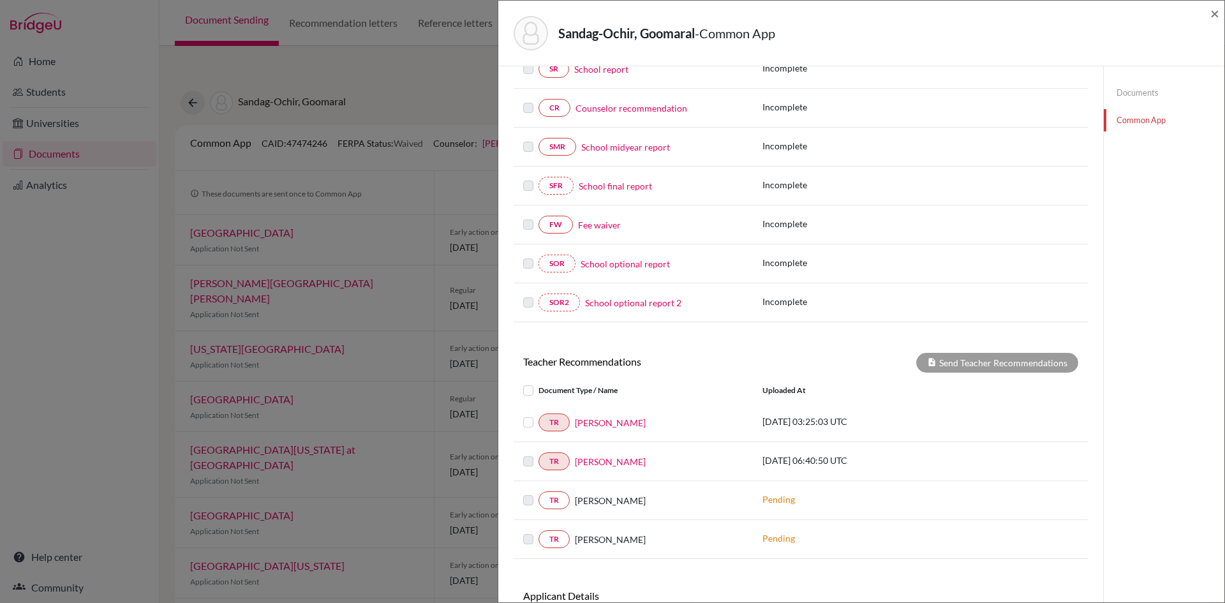
scroll to position [191, 0]
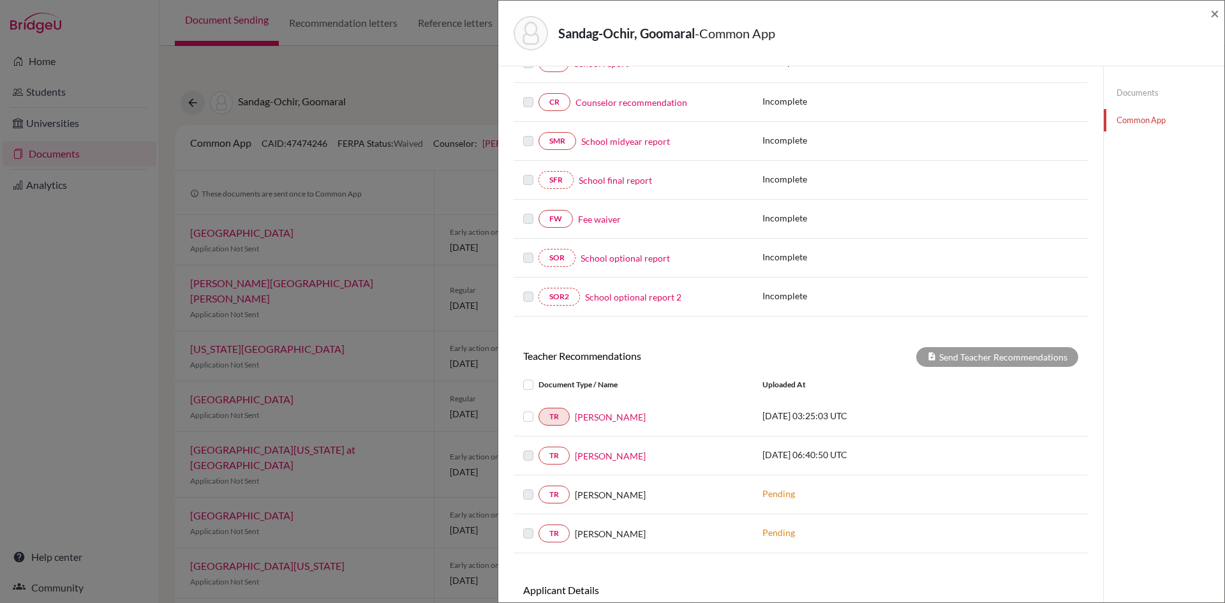
click at [538, 409] on label at bounding box center [538, 409] width 0 height 0
click at [0, 0] on input "checkbox" at bounding box center [0, 0] width 0 height 0
click at [538, 409] on label at bounding box center [538, 409] width 0 height 0
click at [0, 0] on input "checkbox" at bounding box center [0, 0] width 0 height 0
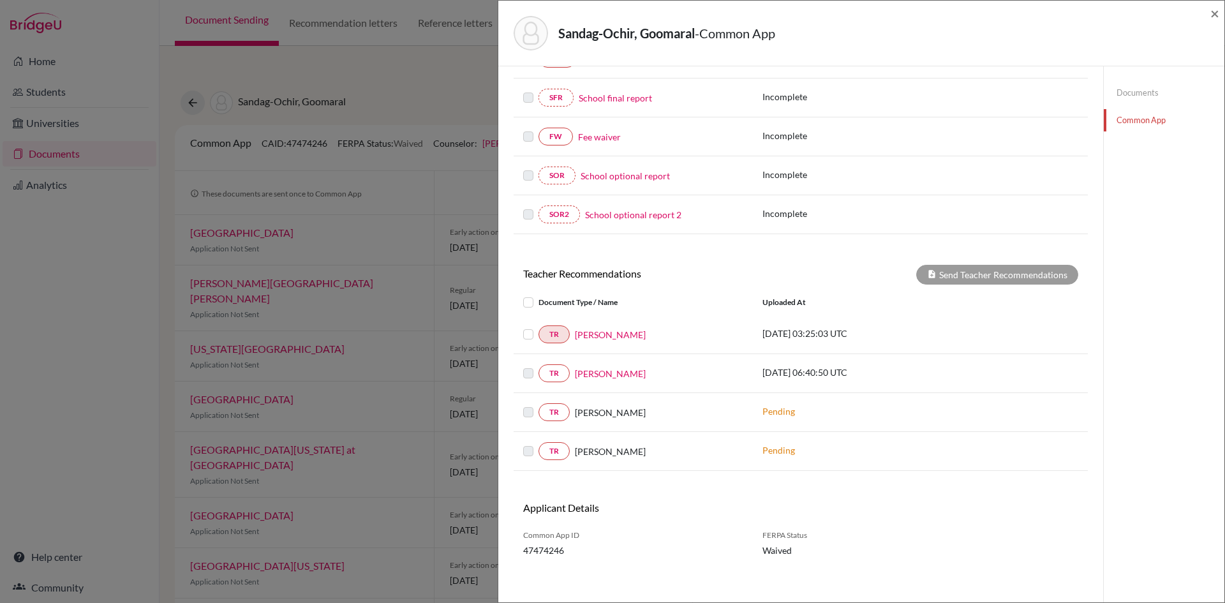
scroll to position [279, 0]
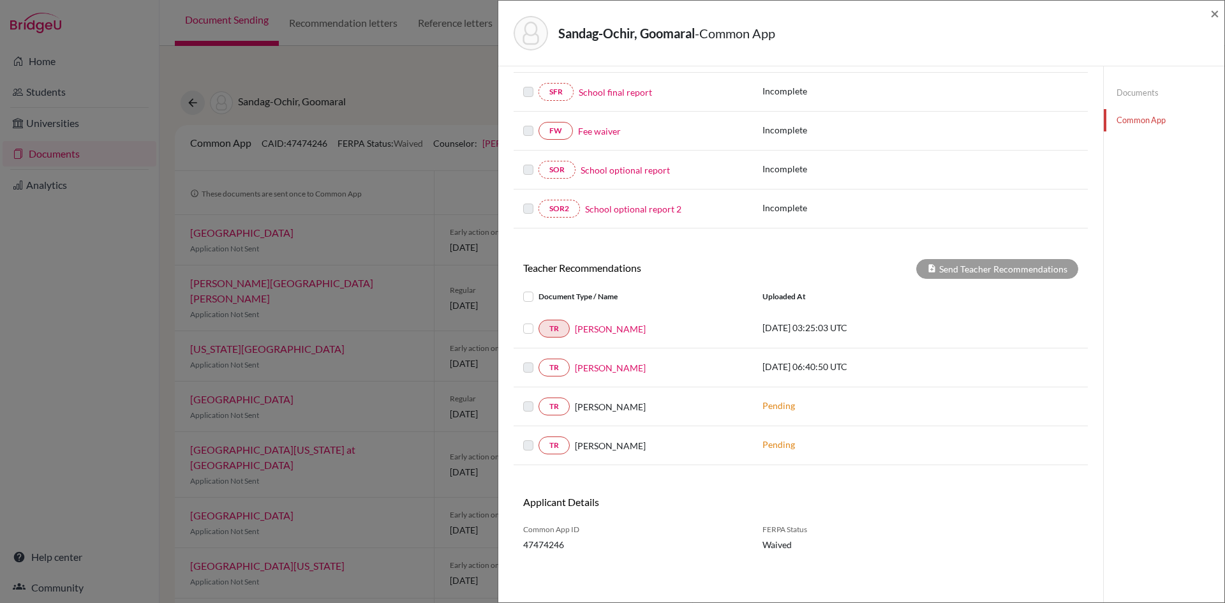
click at [603, 130] on link "Fee waiver" at bounding box center [599, 130] width 43 height 13
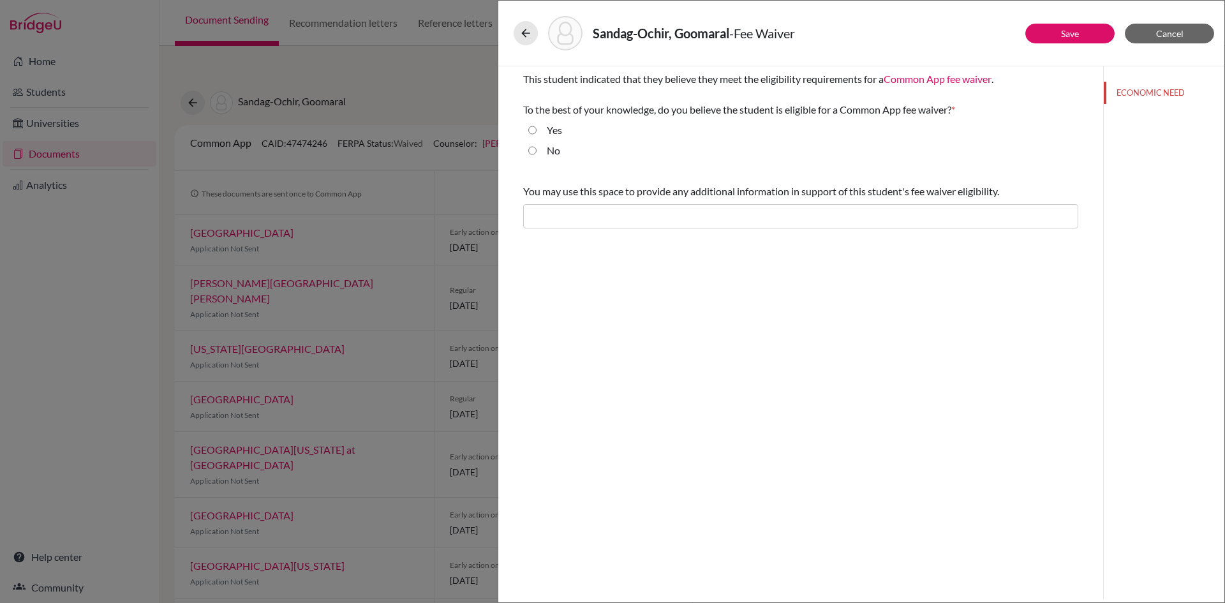
click at [553, 131] on label "Yes" at bounding box center [554, 129] width 15 height 15
click at [537, 131] on input "Yes" at bounding box center [532, 129] width 8 height 15
radio input "true"
click at [1069, 26] on button "Save" at bounding box center [1069, 34] width 89 height 20
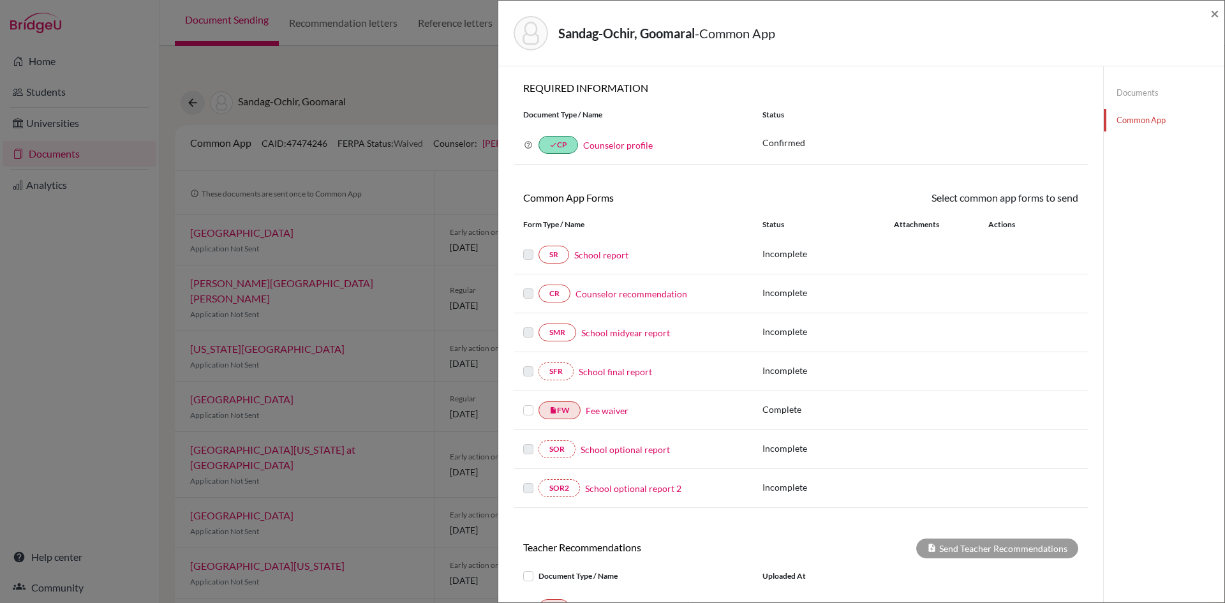
click at [611, 253] on link "School report" at bounding box center [601, 254] width 54 height 13
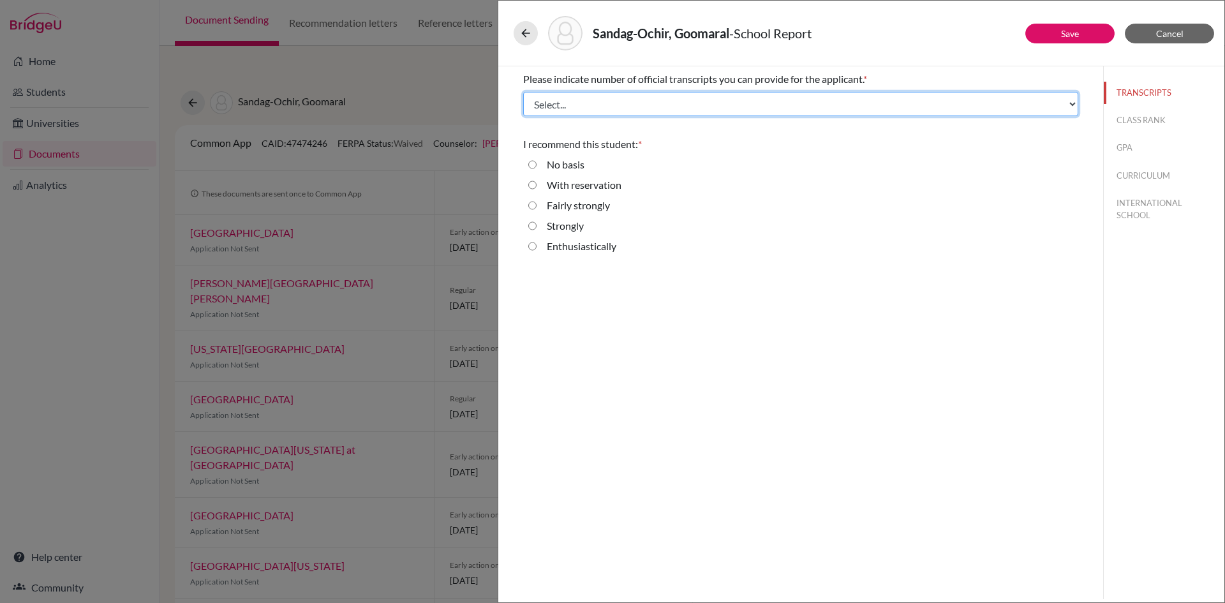
click at [599, 101] on select "Select... 1 2 3 4" at bounding box center [800, 104] width 555 height 24
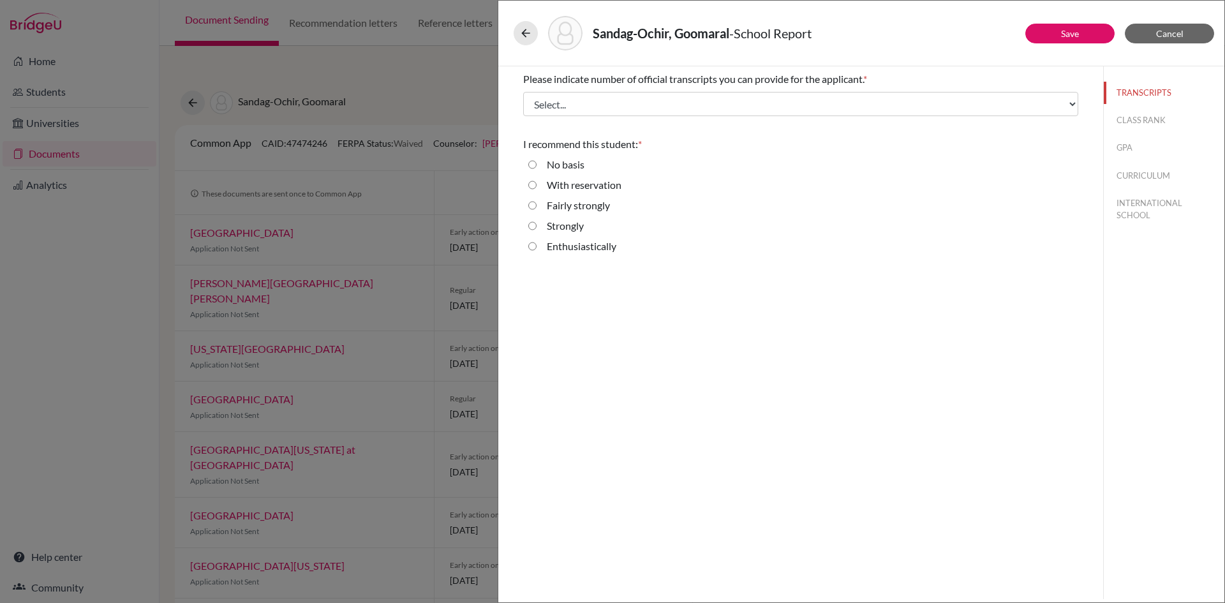
click at [807, 289] on div "Please indicate number of official transcripts you can provide for the applican…" at bounding box center [800, 332] width 605 height 533
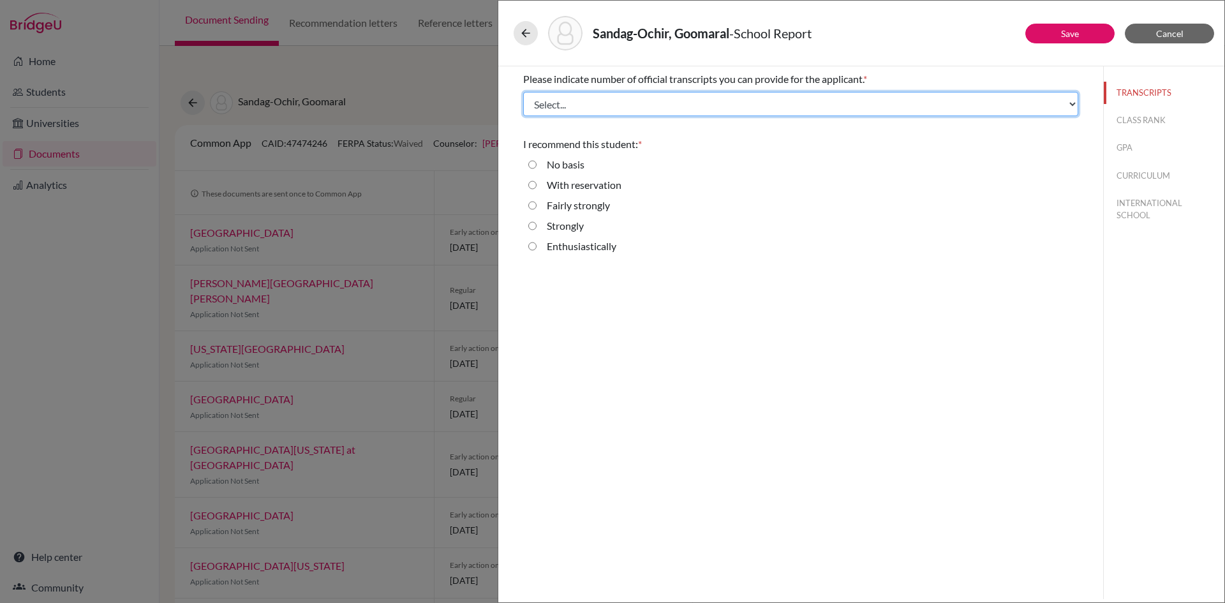
click at [698, 105] on select "Select... 1 2 3 4" at bounding box center [800, 104] width 555 height 24
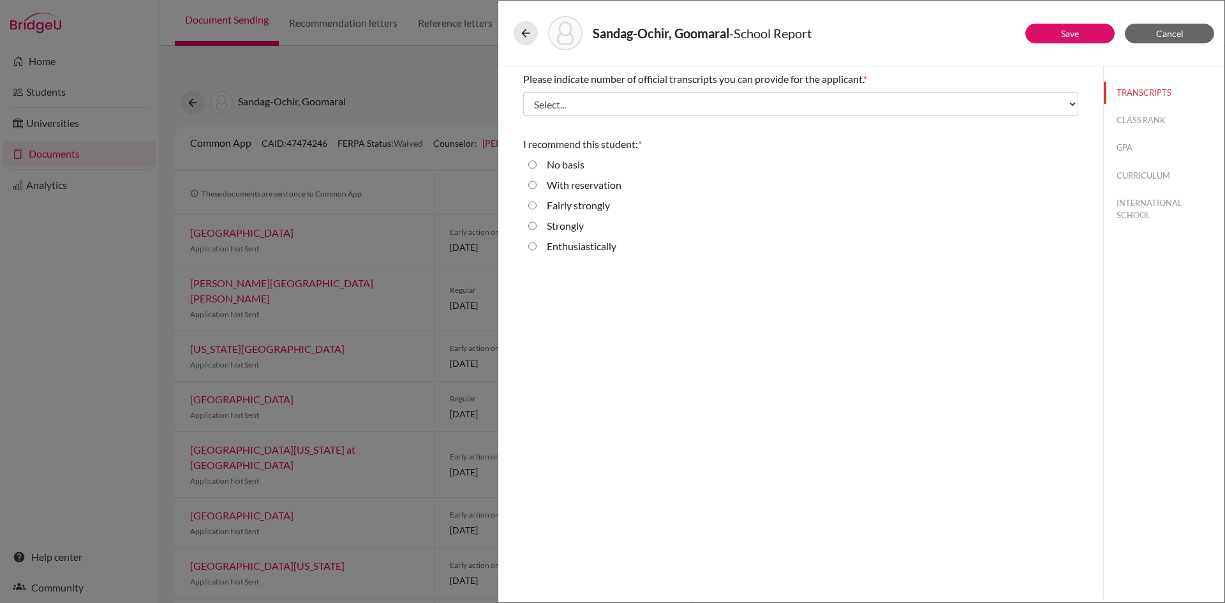
click at [642, 372] on div "Please indicate number of official transcripts you can provide for the applican…" at bounding box center [800, 332] width 605 height 533
